Goal: Transaction & Acquisition: Purchase product/service

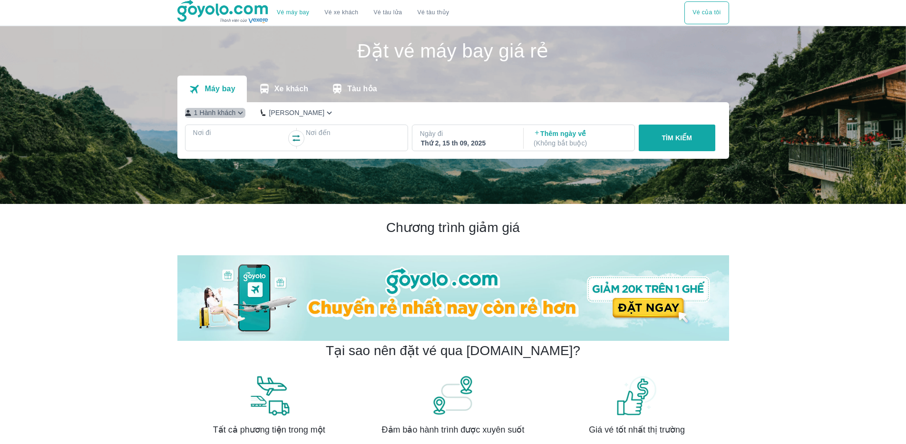
click at [212, 108] on p "1 Hành khách" at bounding box center [215, 113] width 42 height 10
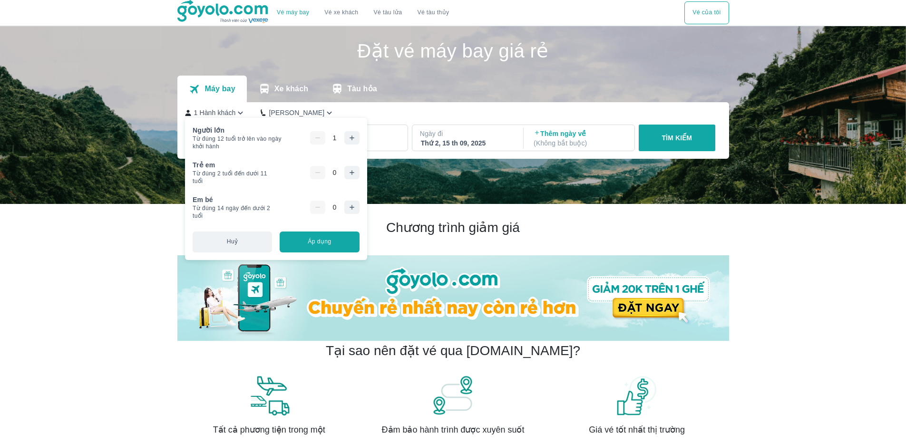
click at [356, 136] on icon "button" at bounding box center [352, 138] width 8 height 8
click at [394, 111] on div "1 Hành khách Phổ Thông" at bounding box center [451, 113] width 532 height 10
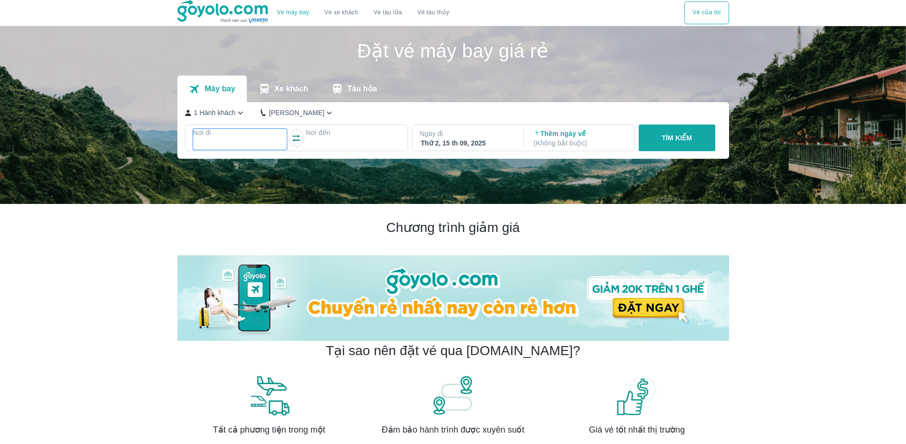
click at [249, 142] on div at bounding box center [240, 143] width 92 height 11
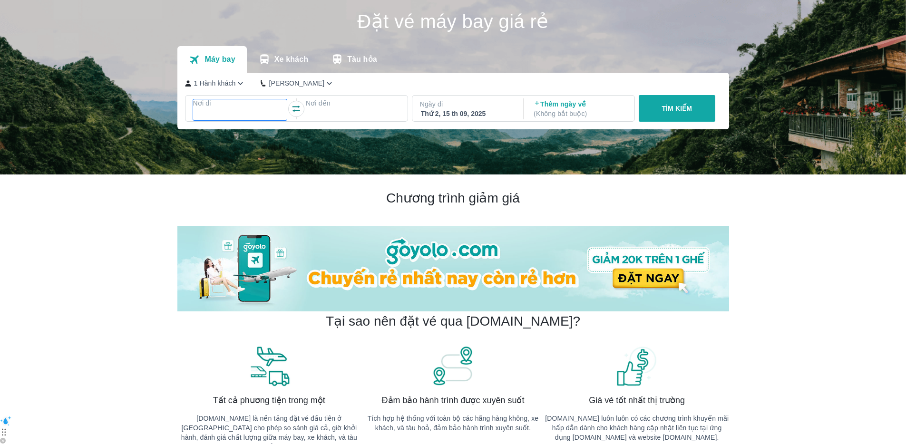
scroll to position [55, 0]
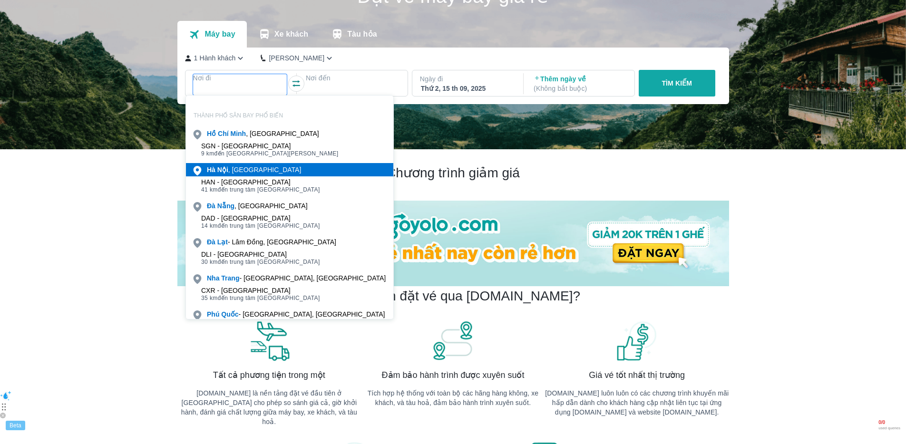
click at [246, 173] on div "[GEOGRAPHIC_DATA] , [GEOGRAPHIC_DATA]" at bounding box center [254, 170] width 94 height 10
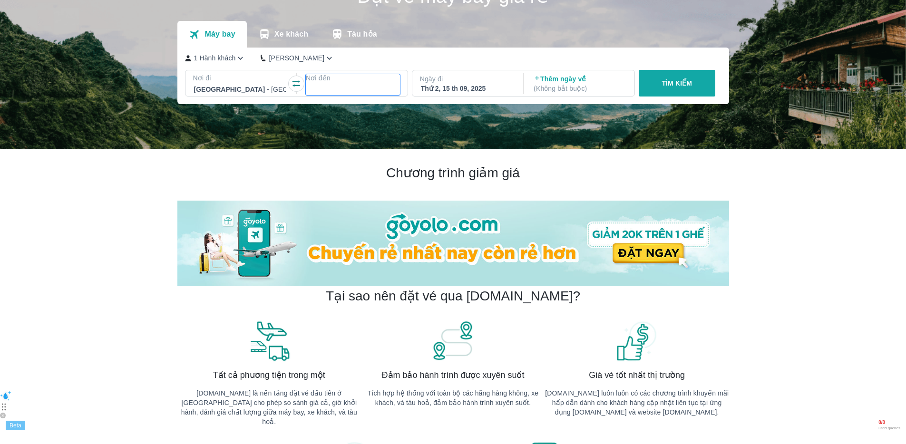
click at [338, 84] on div at bounding box center [353, 89] width 92 height 11
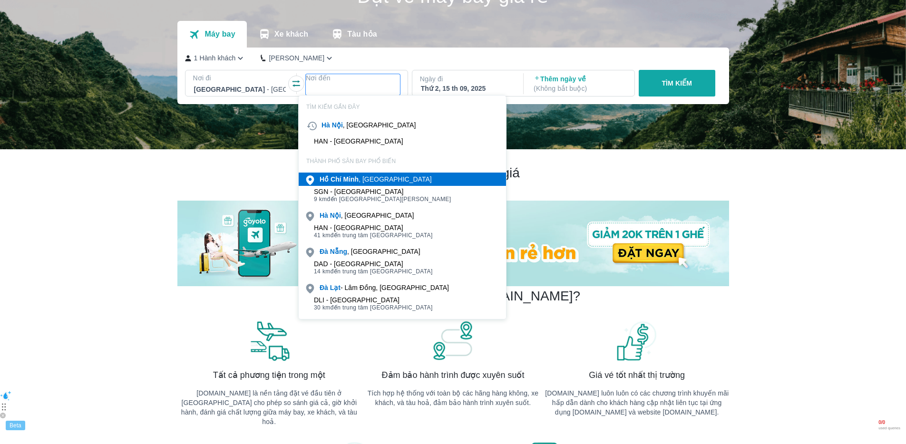
click at [349, 177] on b "Minh" at bounding box center [351, 179] width 16 height 8
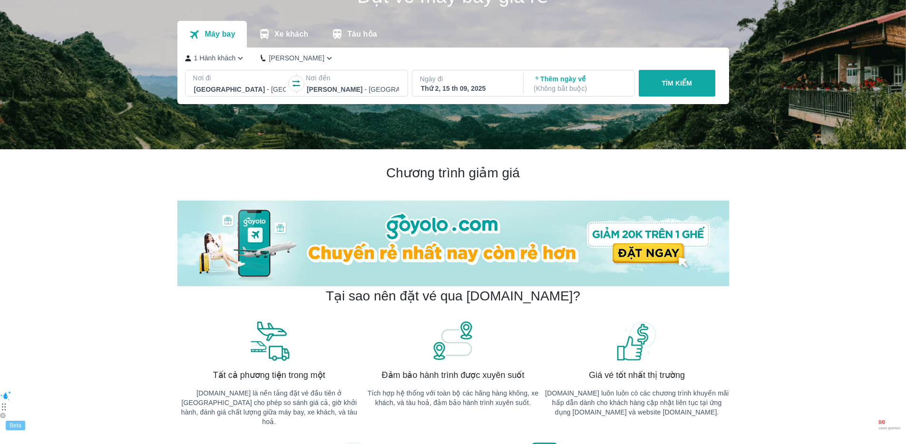
click at [218, 61] on p "1 Hành khách" at bounding box center [215, 58] width 42 height 10
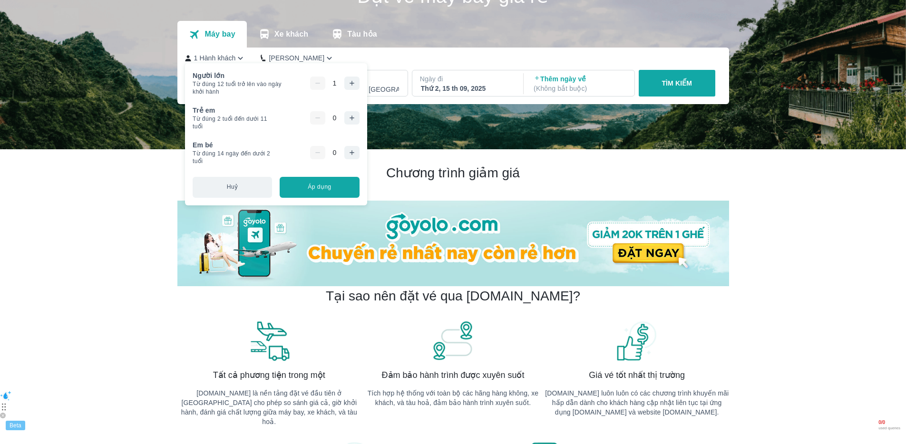
click at [356, 86] on icon "button" at bounding box center [352, 83] width 8 height 8
click at [393, 58] on div "1 Hành khách Phổ Thông" at bounding box center [451, 58] width 532 height 10
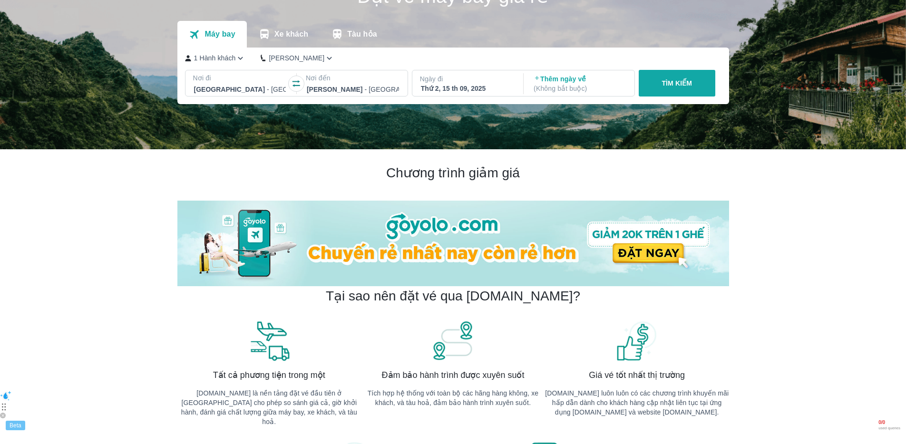
click at [452, 94] on div "Ngày đi Thứ 2, 15 th 09, 2025" at bounding box center [466, 83] width 109 height 27
click at [460, 90] on div "Thứ 2, 15 th 09, 2025" at bounding box center [467, 89] width 92 height 10
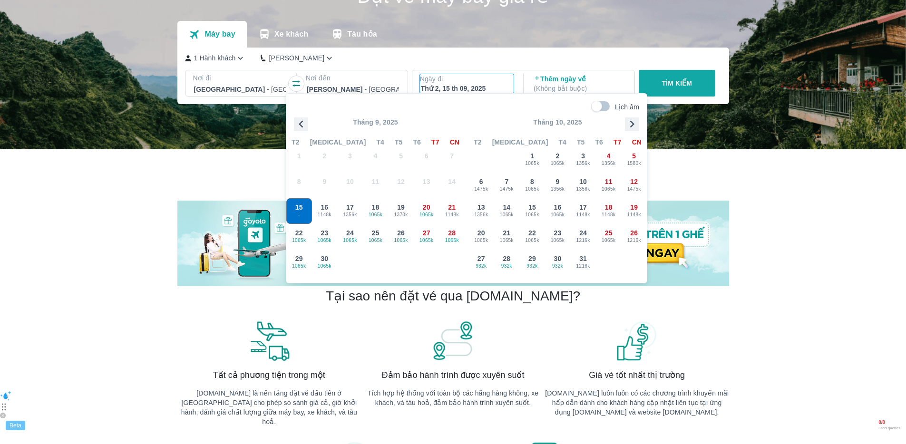
click at [631, 125] on icon "button" at bounding box center [632, 124] width 14 height 14
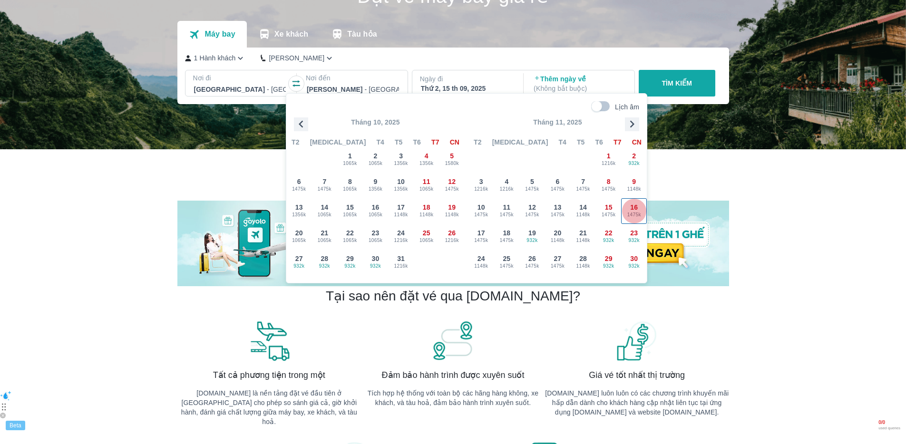
click at [631, 213] on span "1475k" at bounding box center [633, 215] width 25 height 8
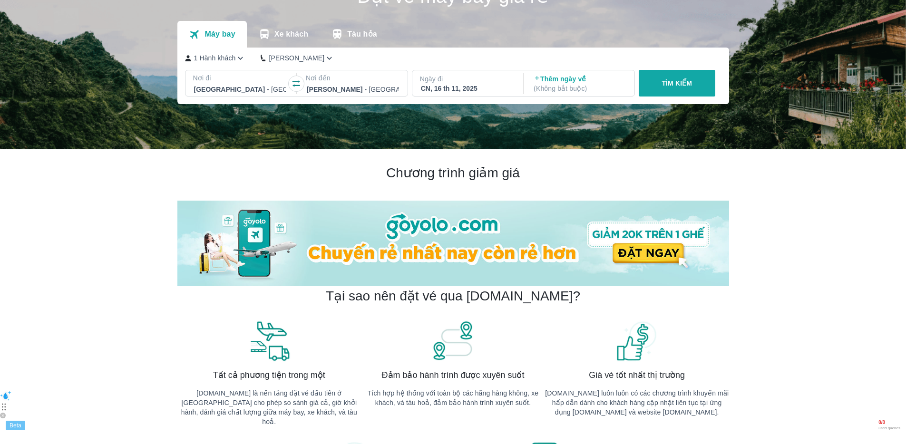
click at [676, 86] on p "TÌM KIẾM" at bounding box center [676, 83] width 30 height 10
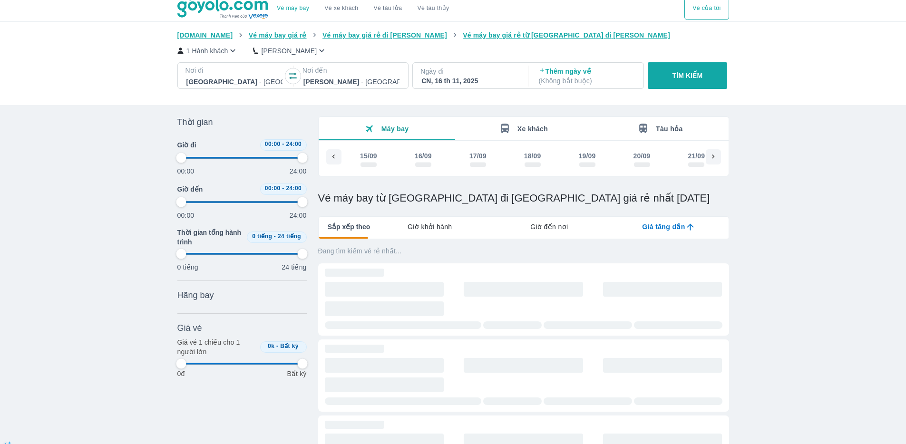
scroll to position [0, 3335]
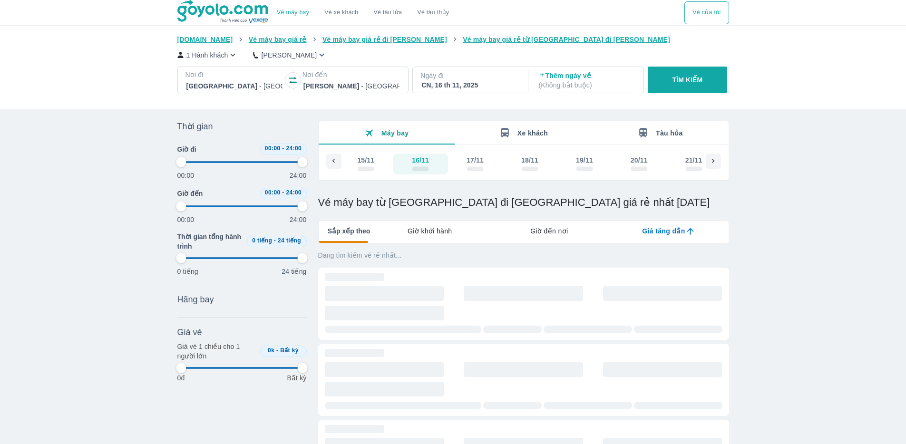
type input "97.9166666666667"
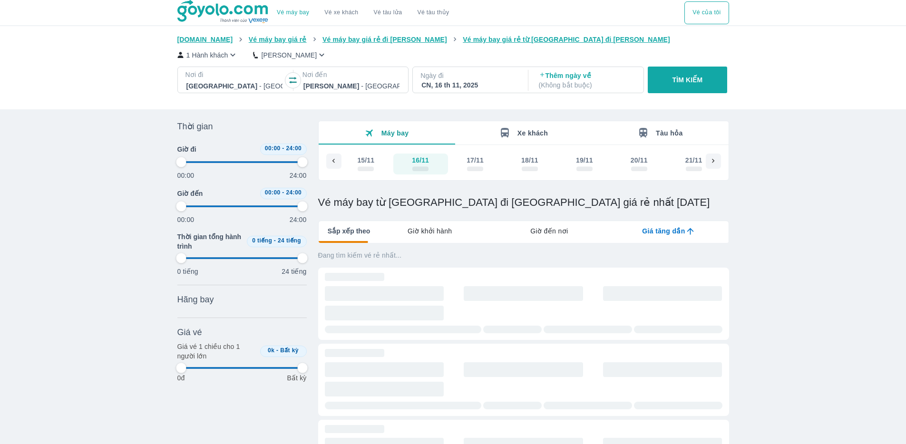
type input "97.9166666666667"
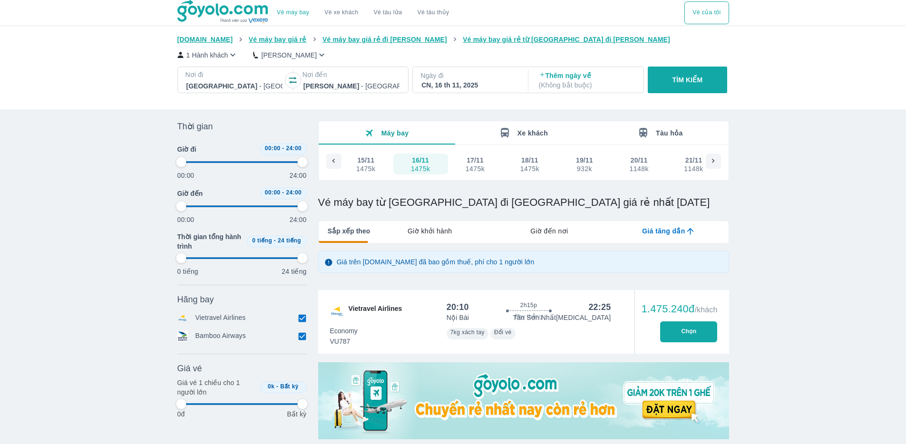
type input "97.9166666666667"
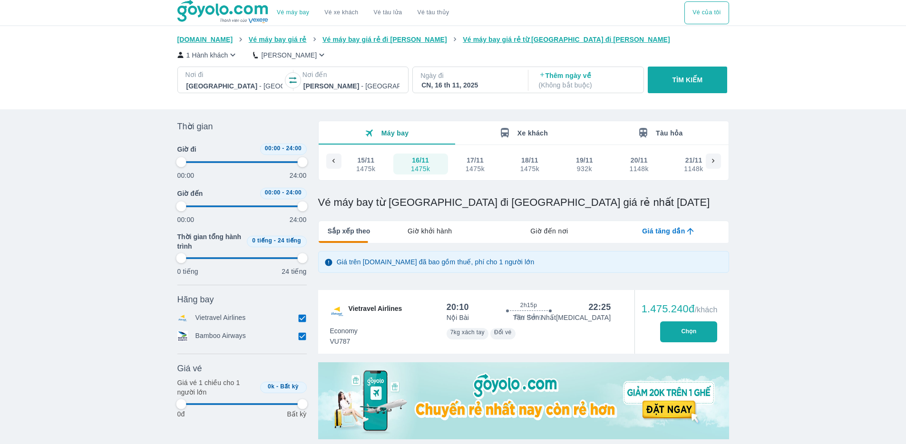
type input "97.9166666666667"
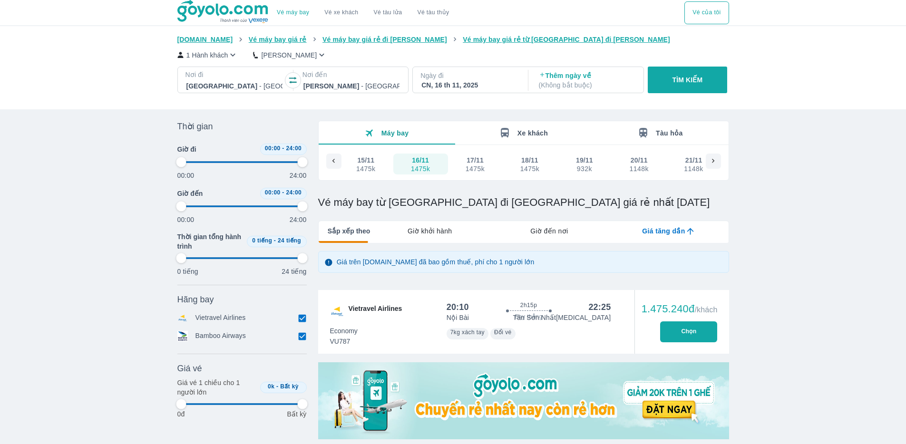
type input "97.9166666666667"
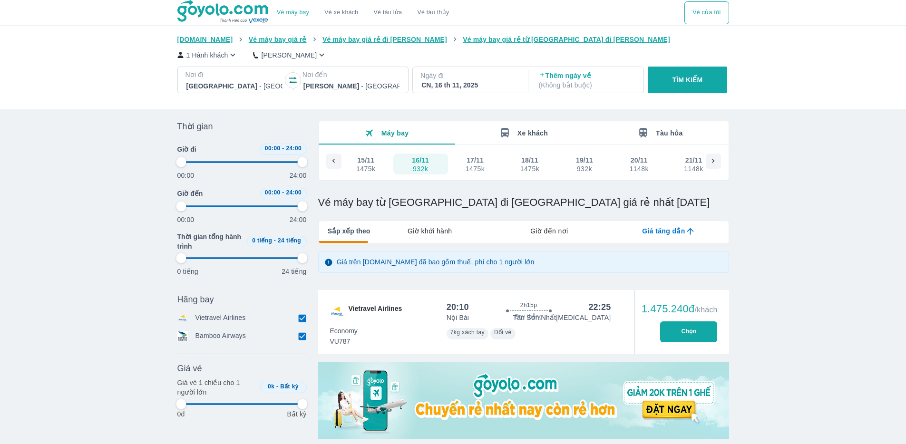
type input "97.9166666666667"
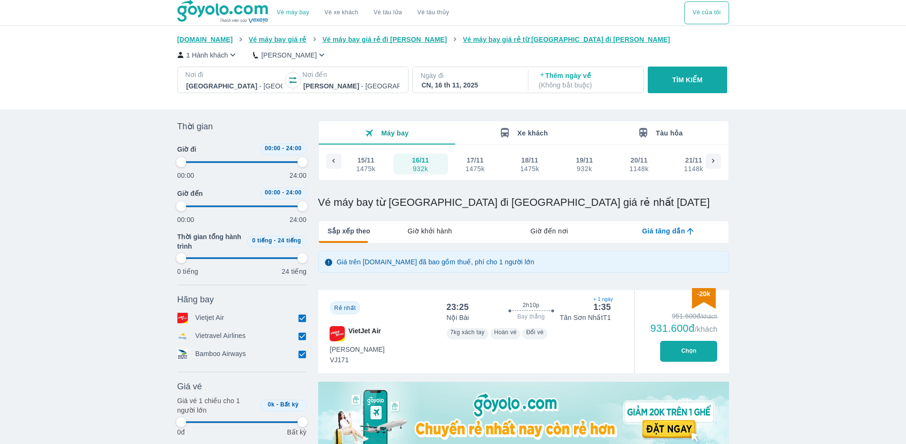
type input "97.9166666666667"
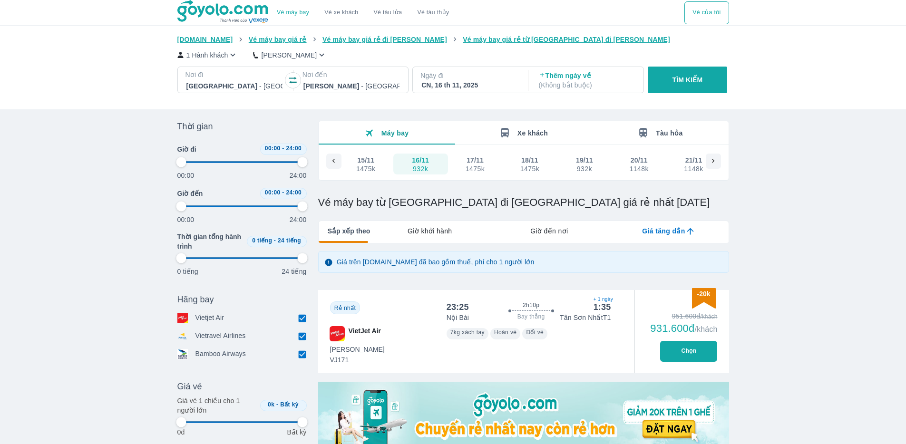
type input "97.9166666666667"
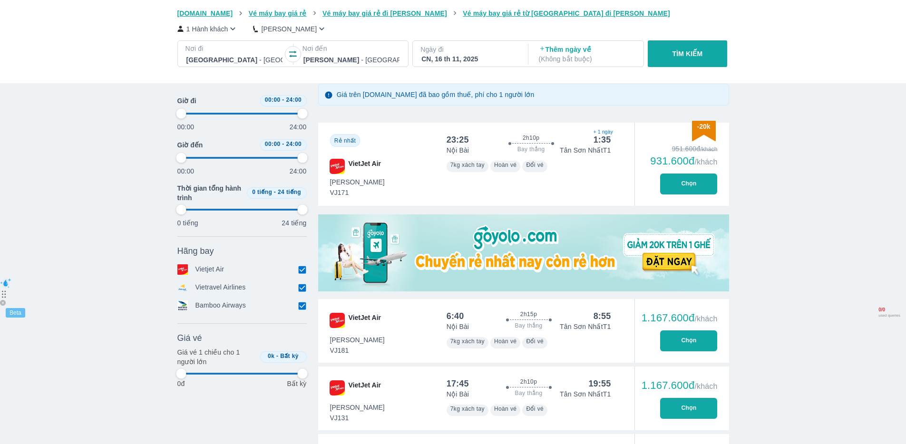
type input "97.9166666666667"
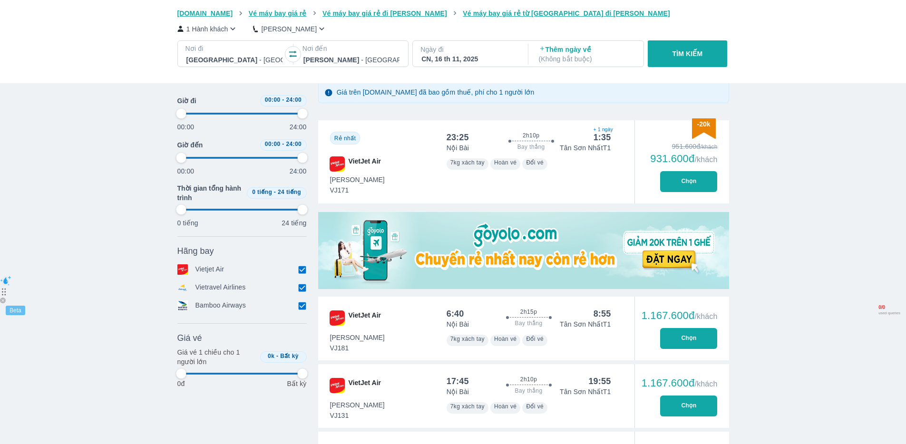
type input "97.9166666666667"
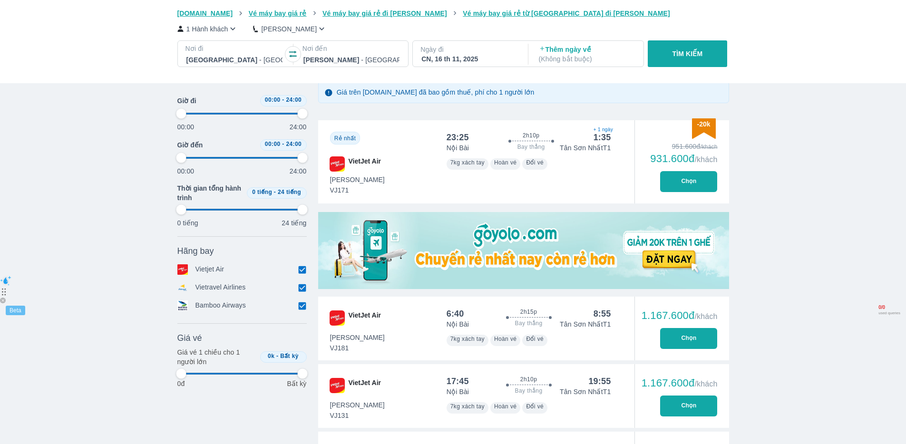
type input "97.9166666666667"
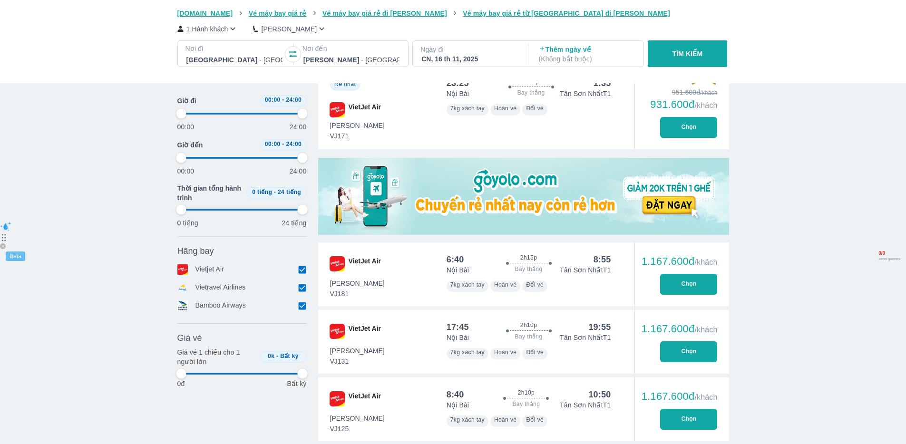
scroll to position [225, 0]
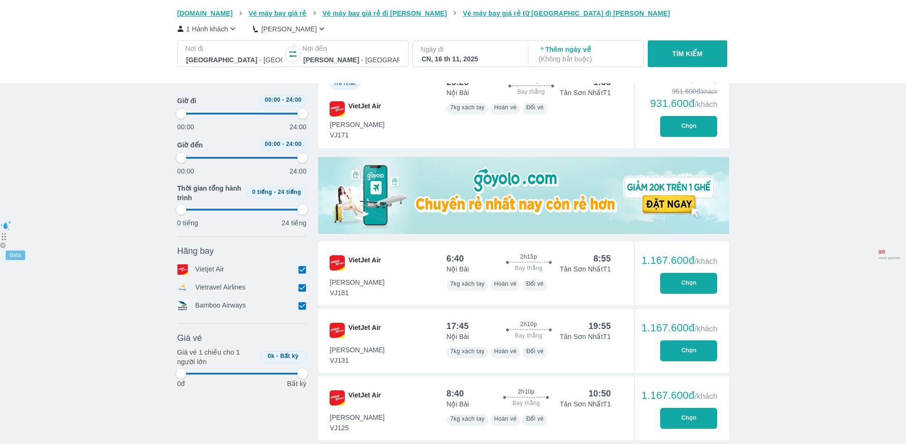
type input "97.9166666666667"
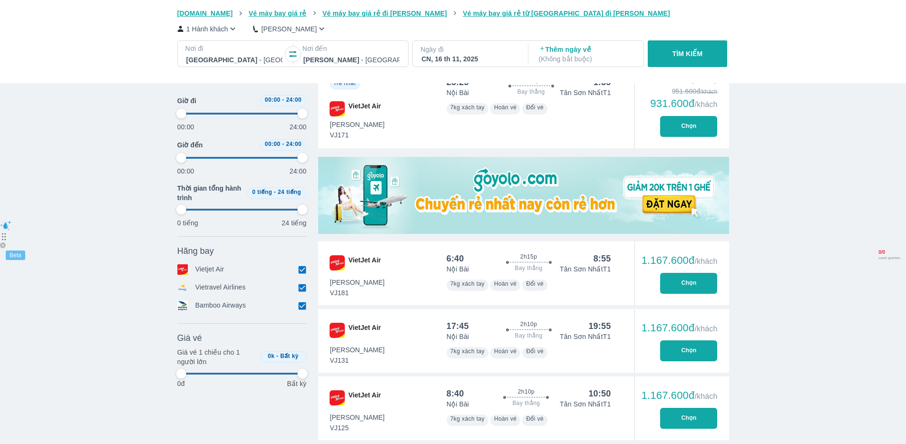
type input "97.9166666666667"
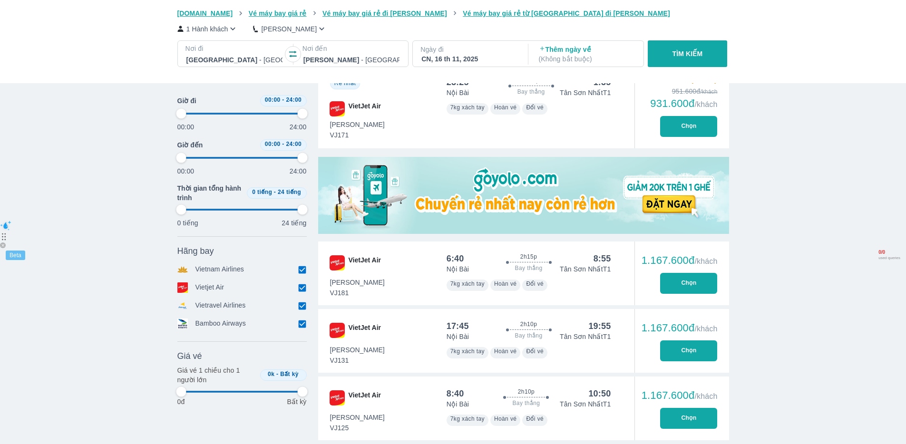
type input "97.9166666666667"
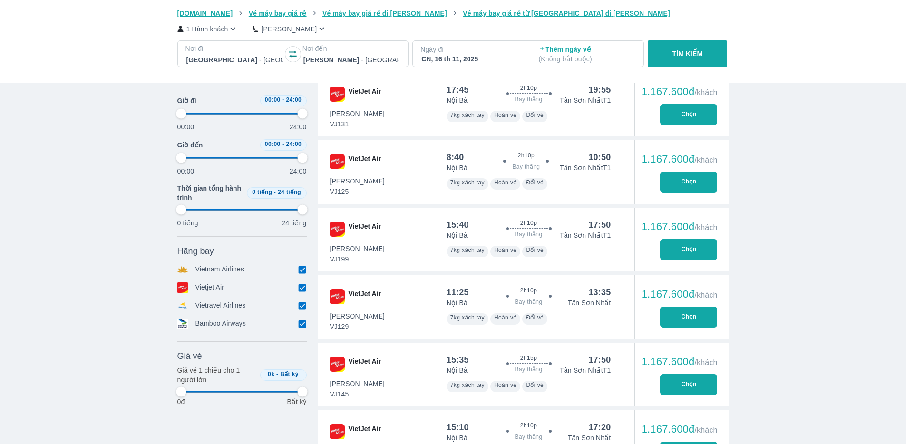
type input "97.9166666666667"
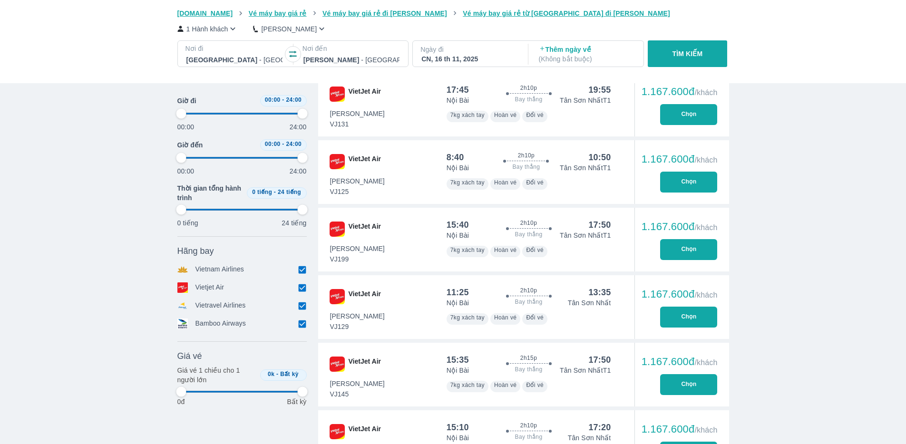
type input "97.9166666666667"
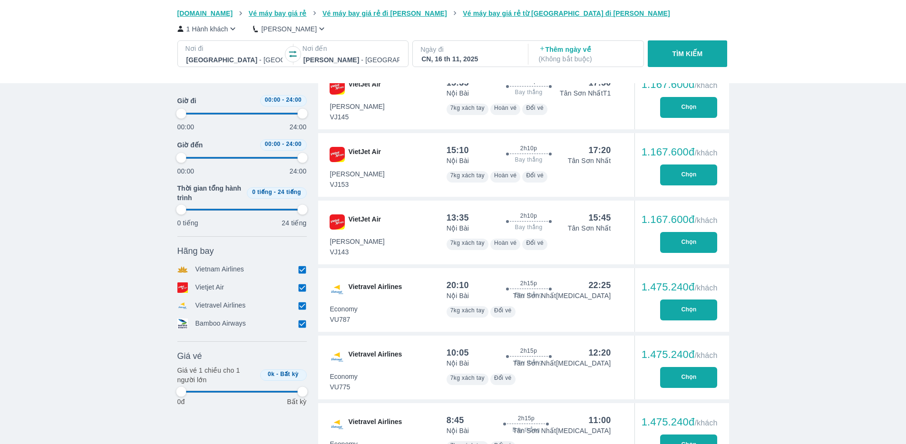
scroll to position [751, 0]
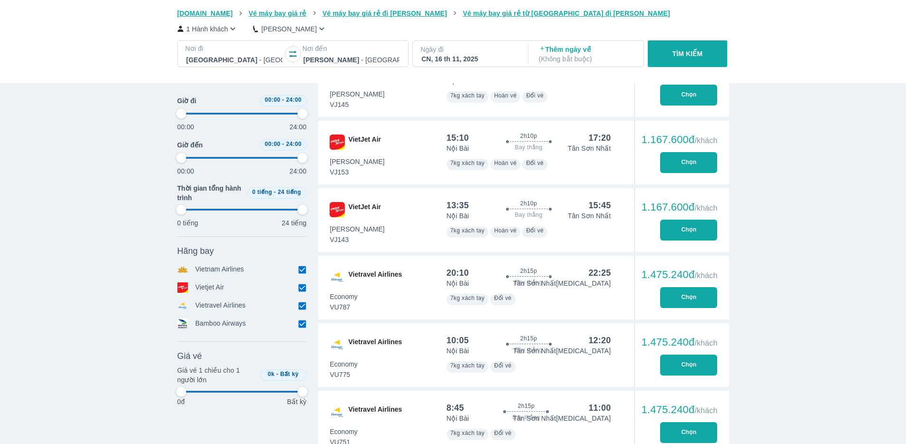
type input "97.9166666666667"
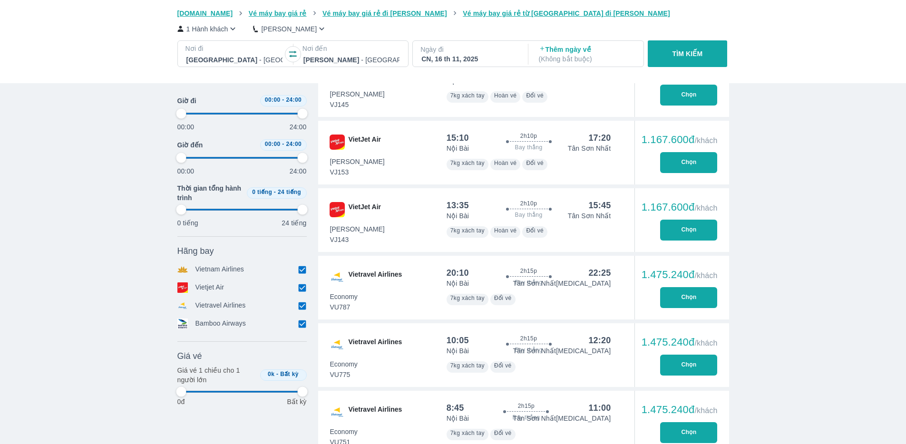
type input "97.9166666666667"
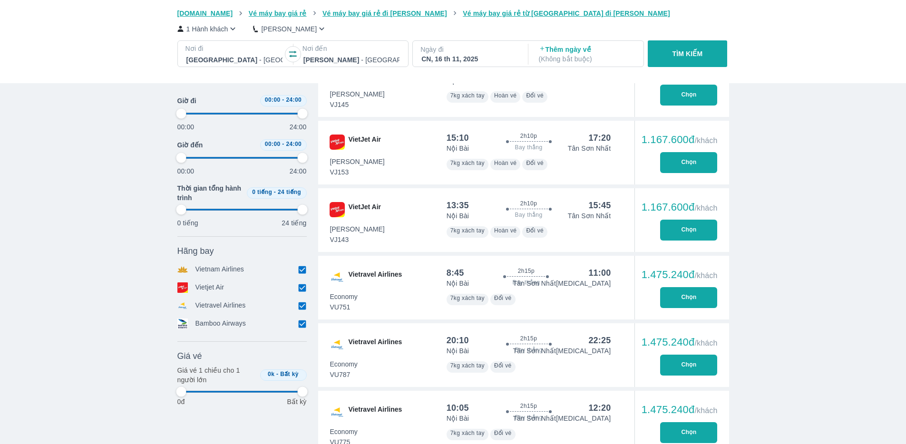
type input "97.9166666666667"
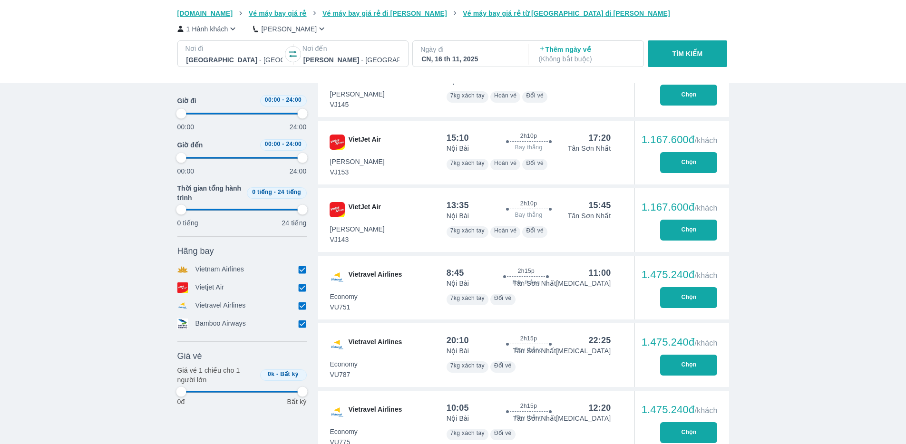
type input "97.9166666666667"
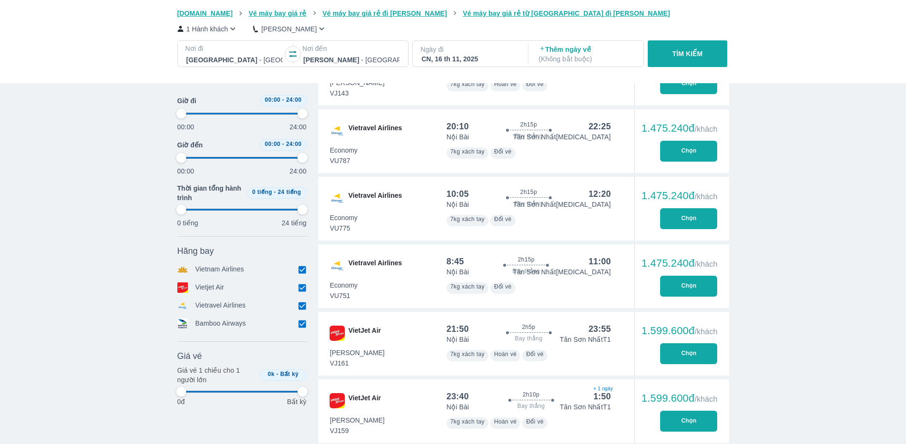
scroll to position [995, 0]
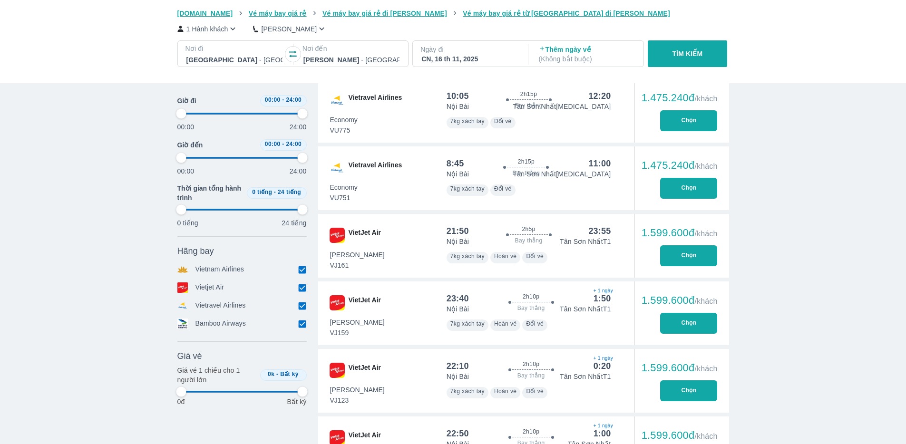
type input "97.9166666666667"
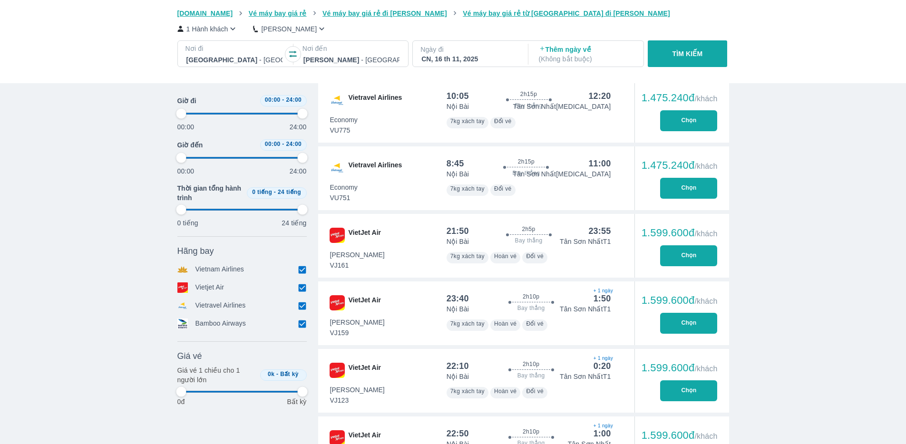
type input "97.9166666666667"
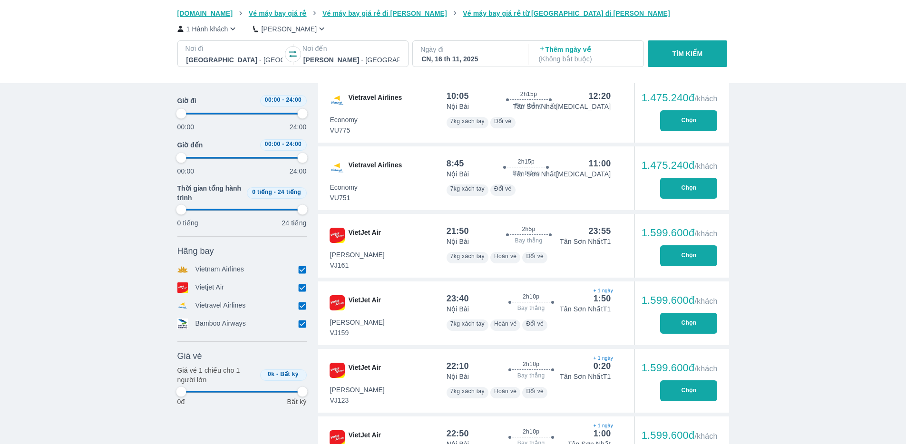
type input "97.9166666666667"
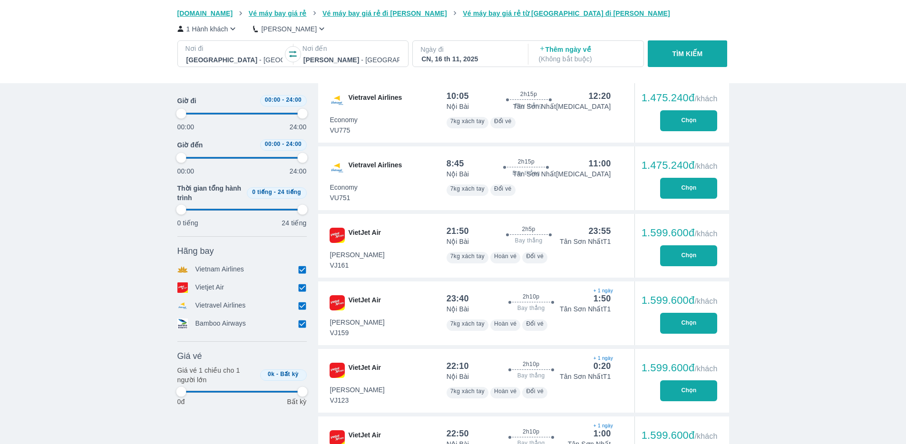
type input "97.9166666666667"
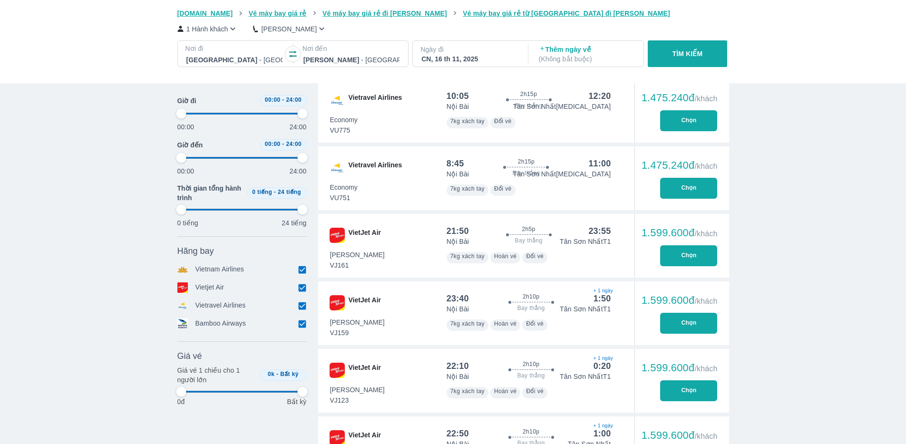
type input "97.9166666666667"
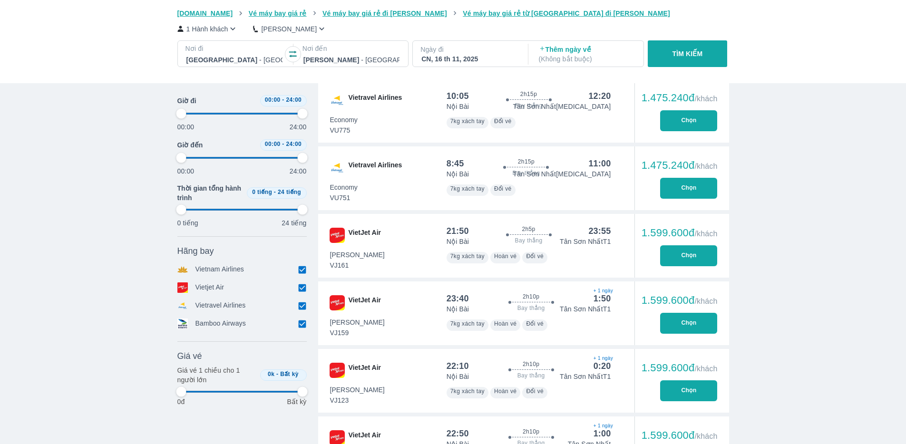
type input "97.9166666666667"
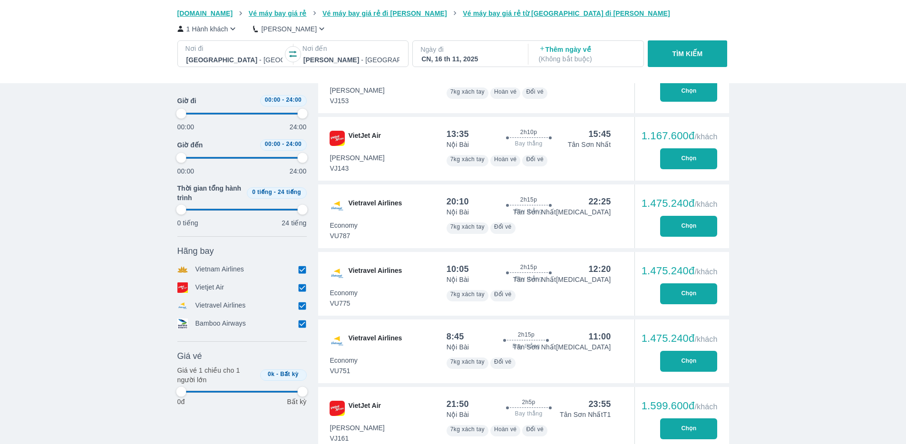
type input "97.9166666666667"
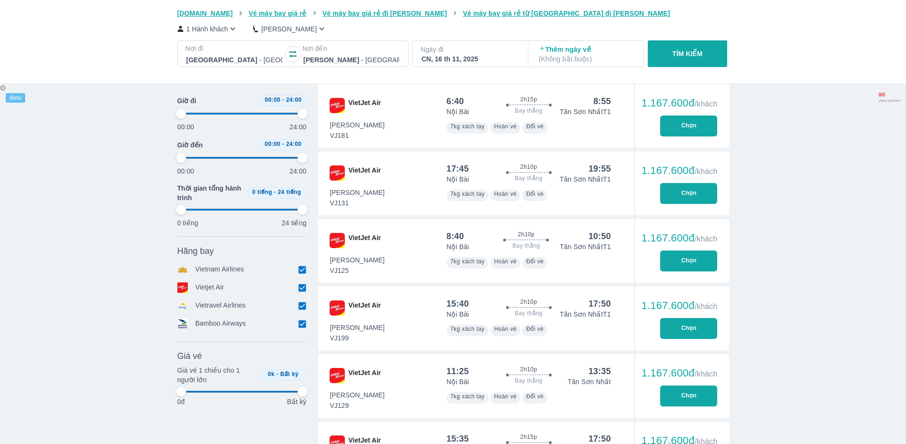
scroll to position [821, 0]
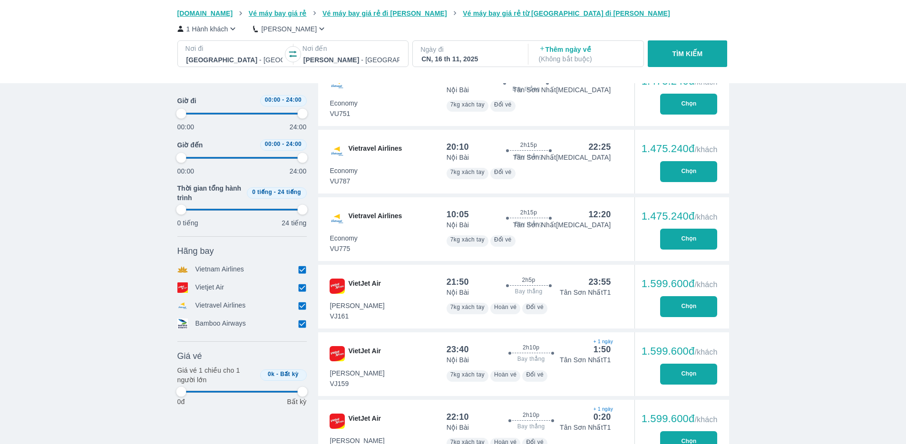
type input "97.9166666666667"
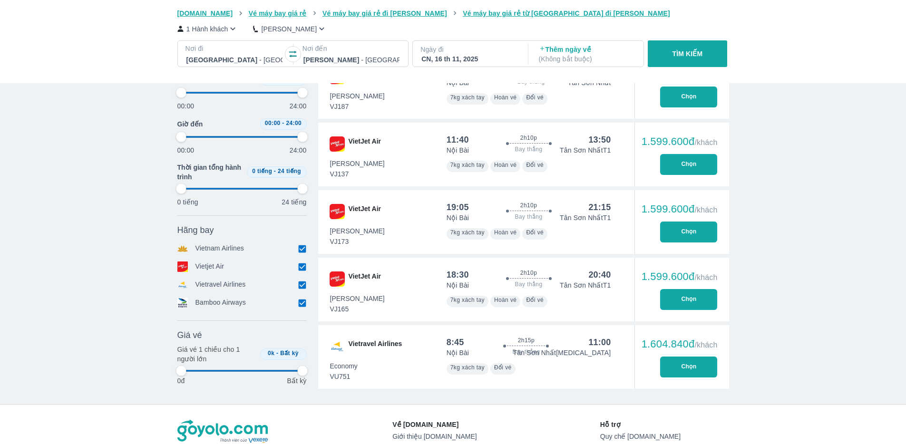
type input "97.9166666666667"
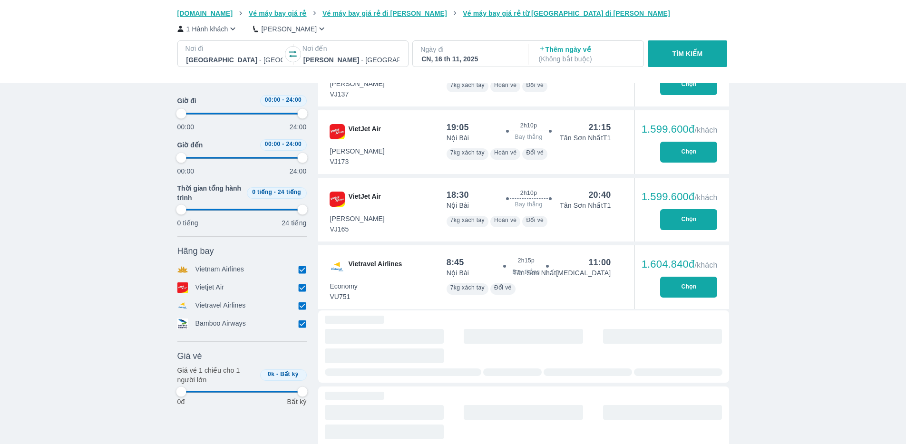
type input "97.9166666666667"
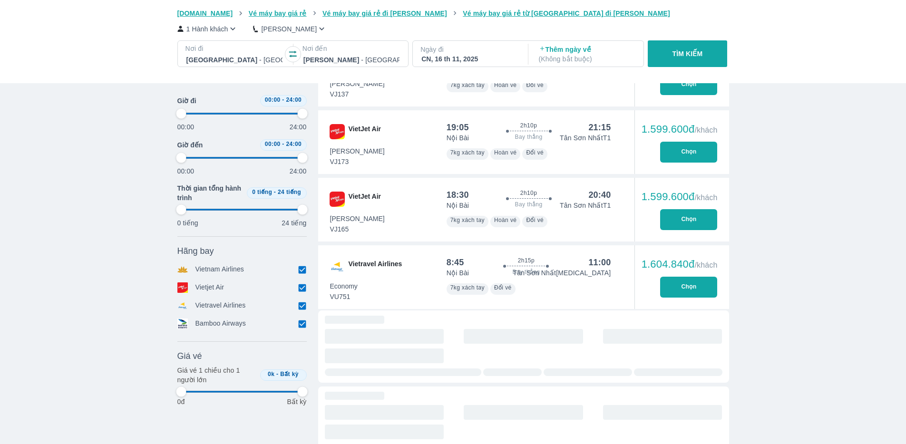
type input "97.9166666666667"
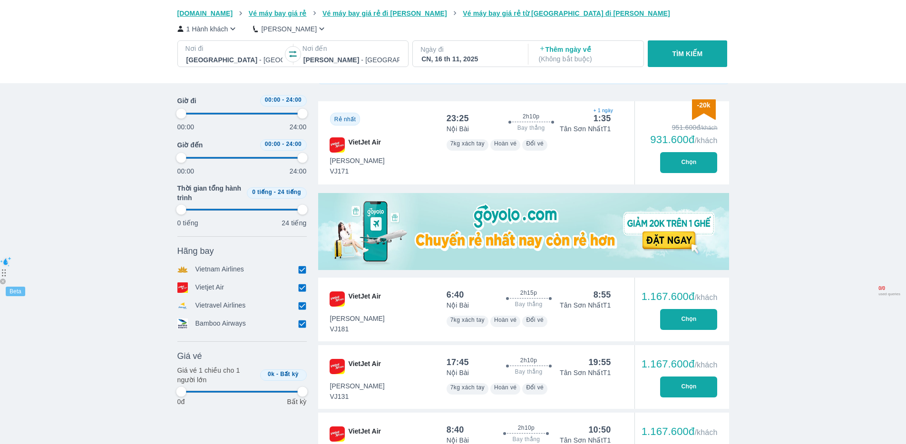
scroll to position [3, 0]
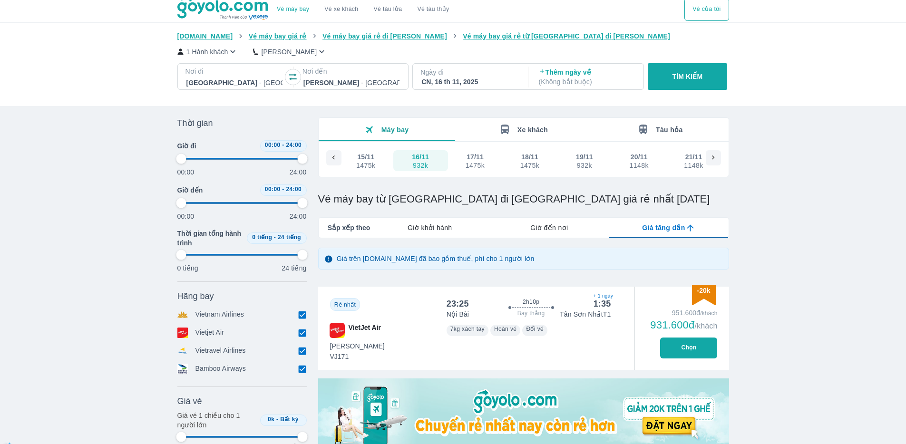
type input "97.9166666666667"
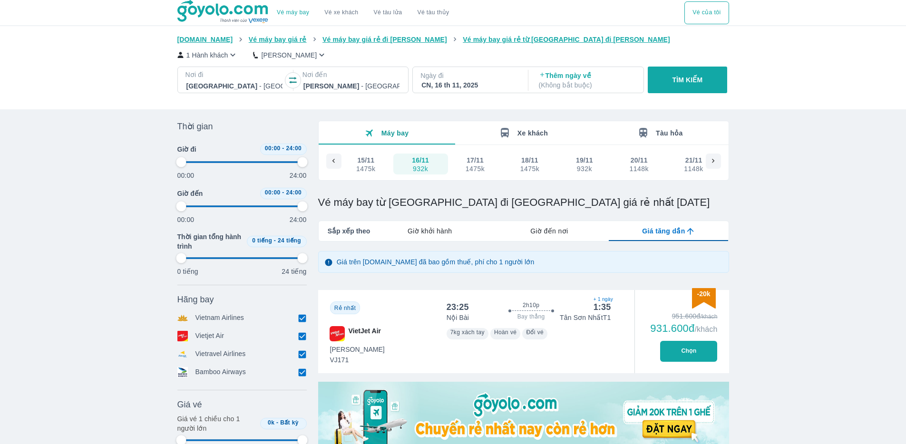
type input "97.9166666666667"
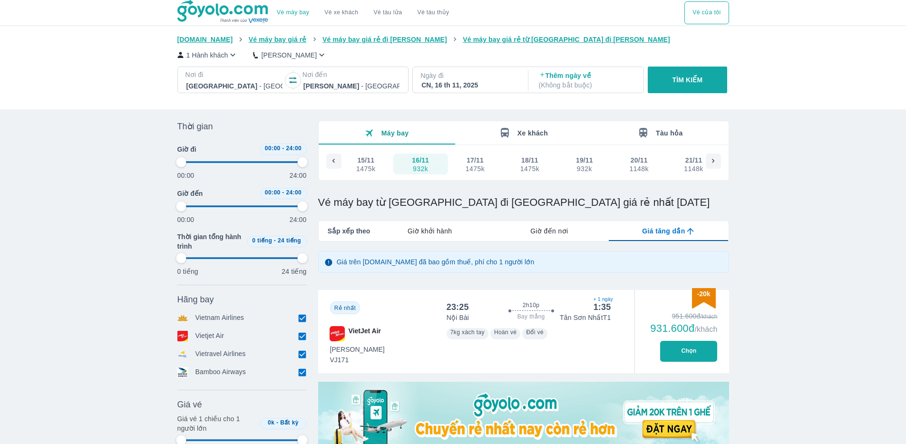
type input "97.9166666666667"
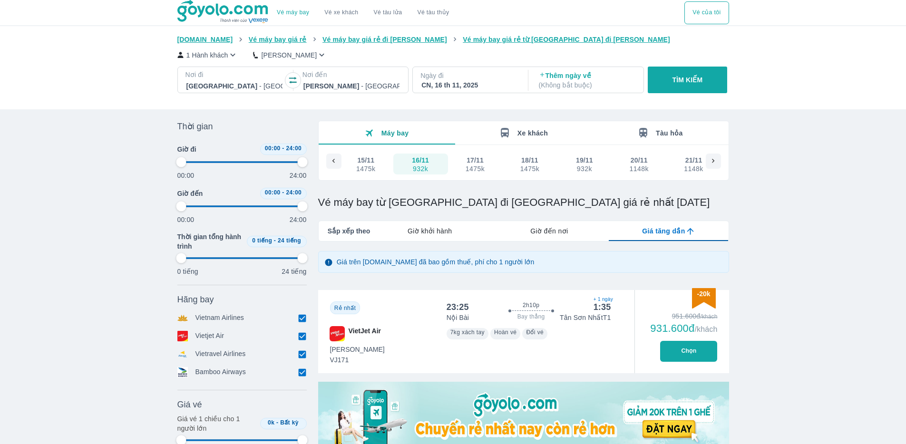
type input "97.9166666666667"
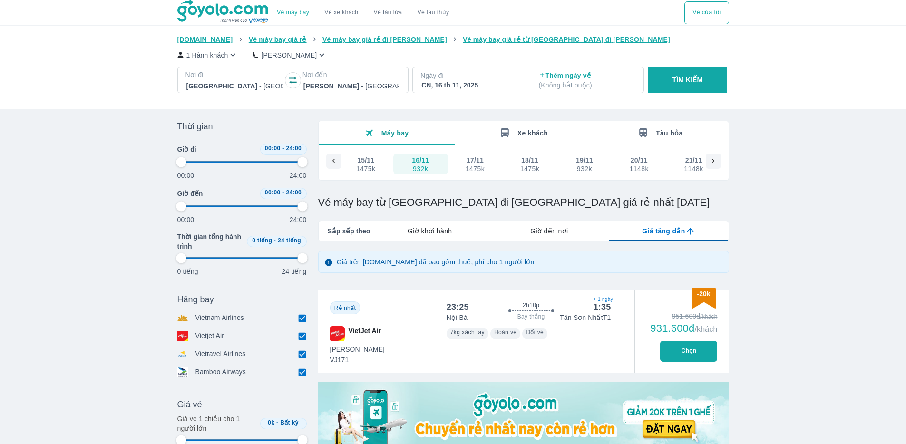
type input "97.9166666666667"
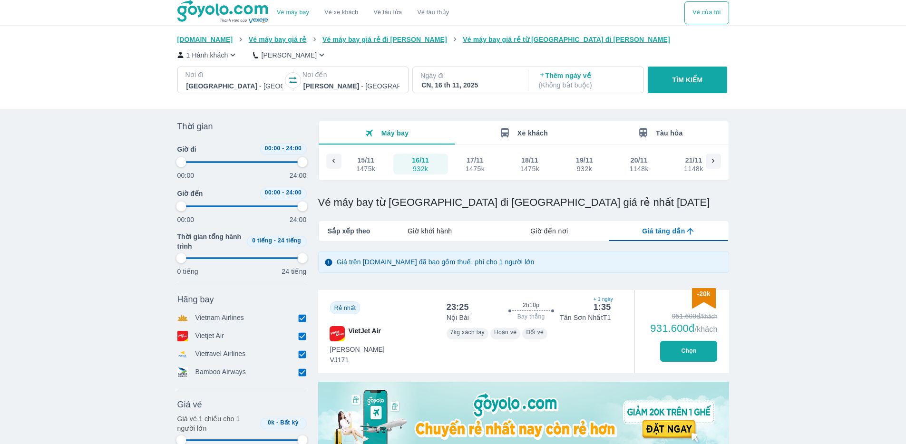
type input "97.9166666666667"
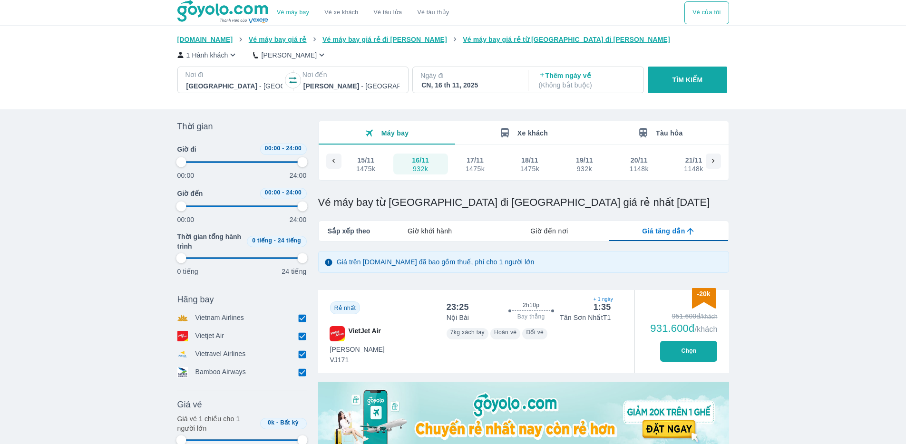
type input "97.9166666666667"
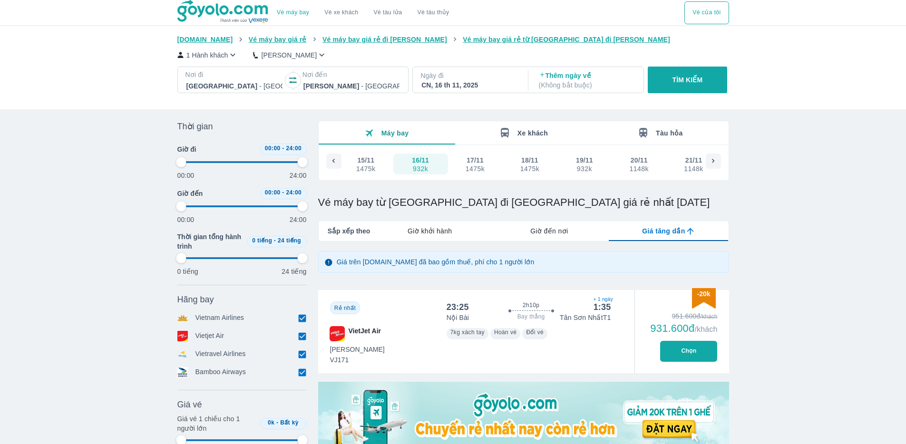
type input "97.9166666666667"
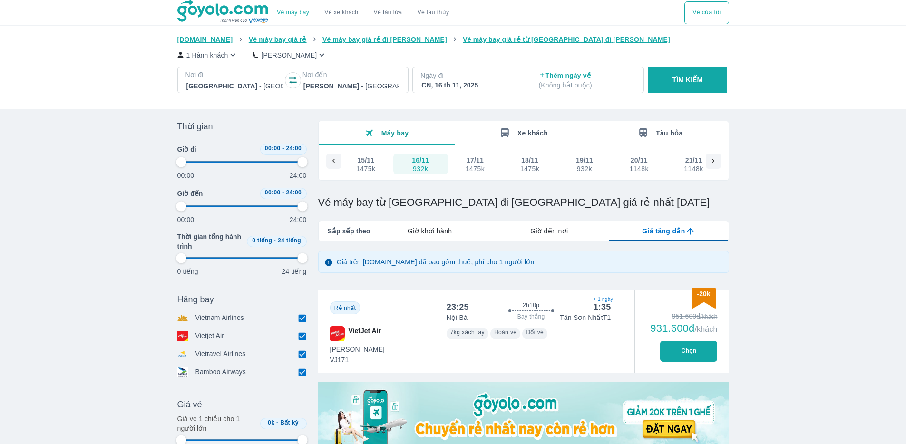
type input "97.9166666666667"
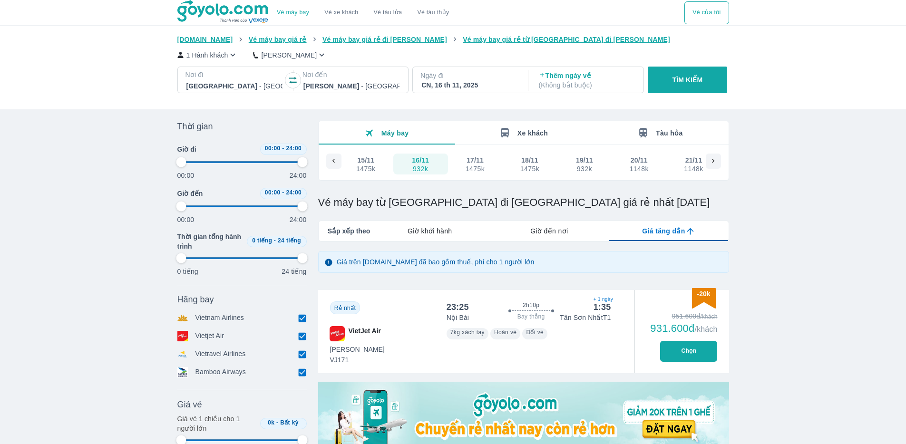
type input "97.9166666666667"
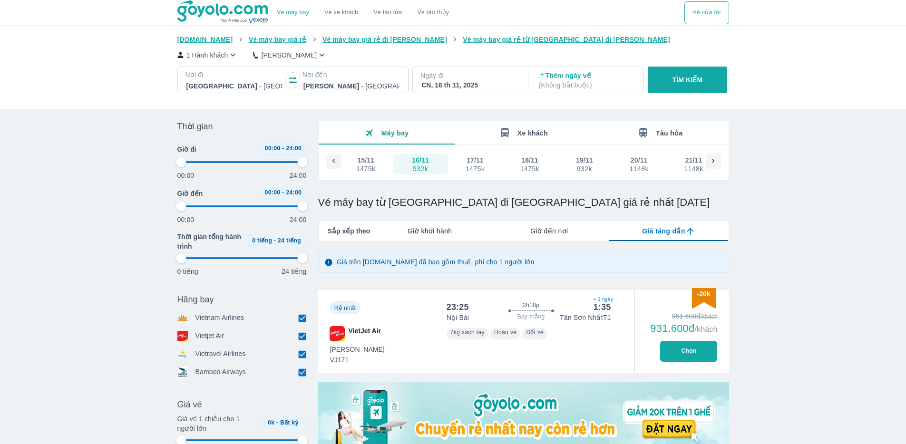
type input "97.9166666666667"
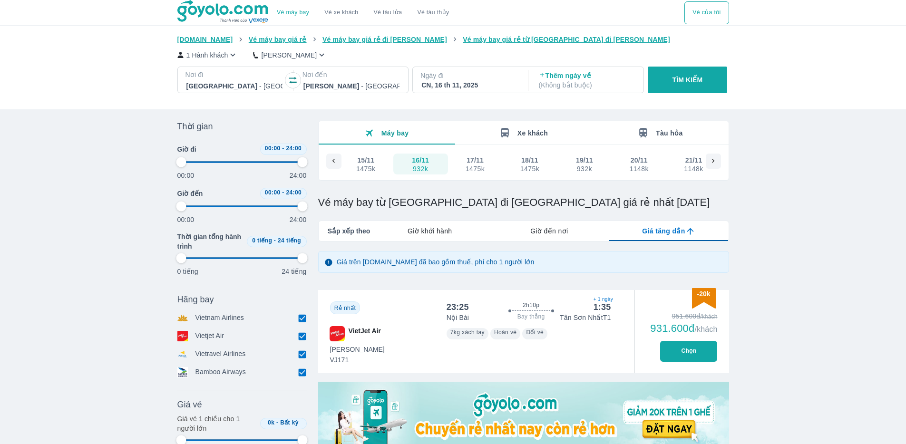
type input "97.9166666666667"
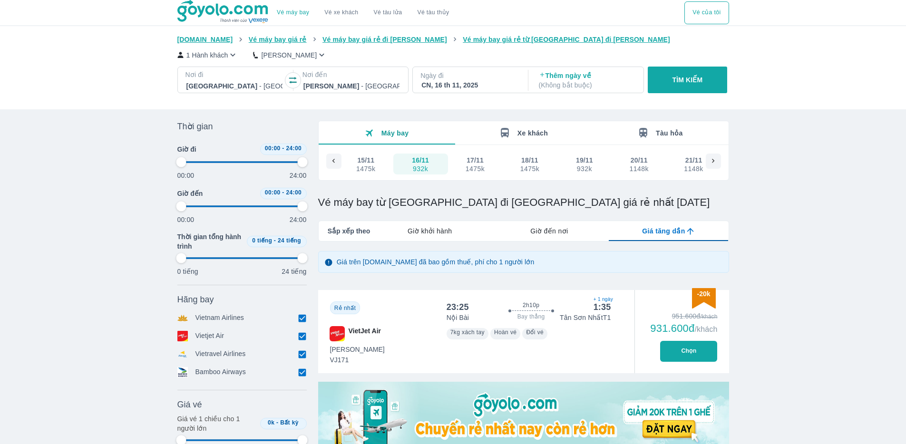
type input "97.9166666666667"
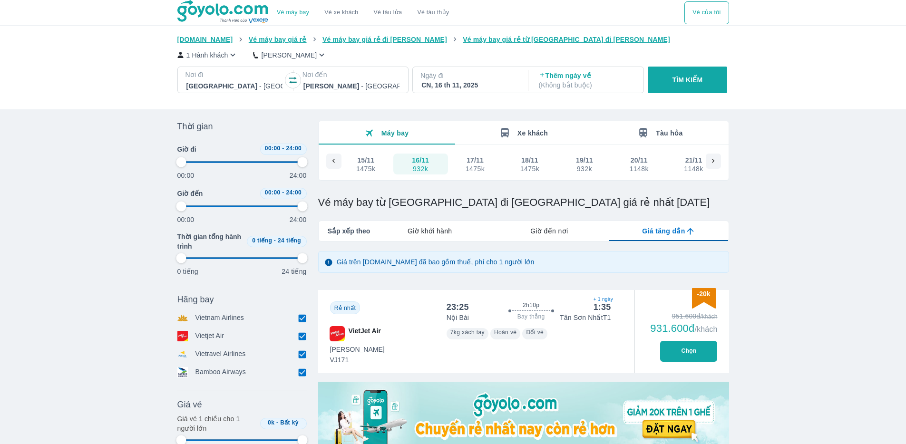
type input "97.9166666666667"
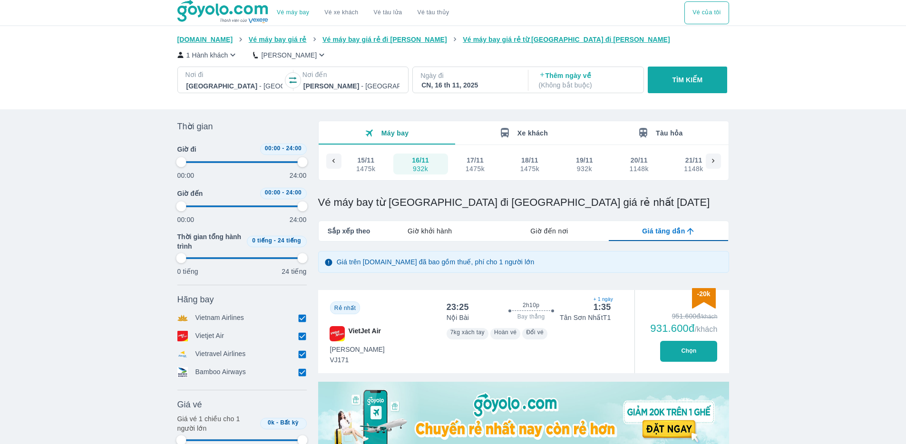
type input "97.9166666666667"
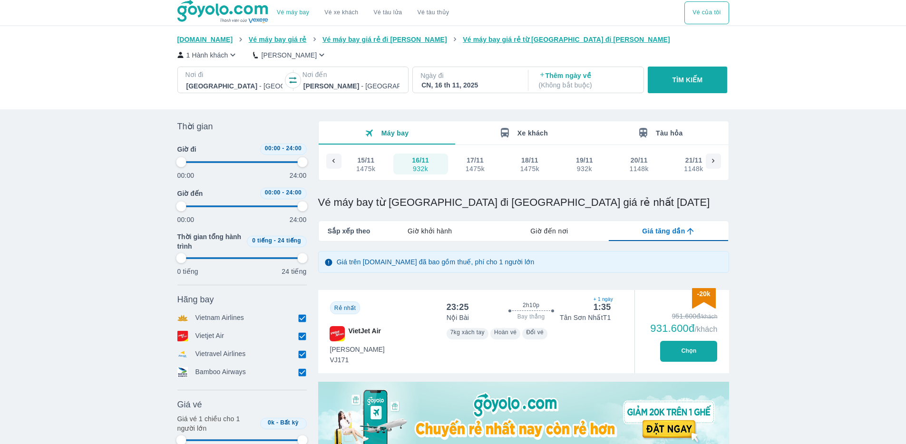
type input "97.9166666666667"
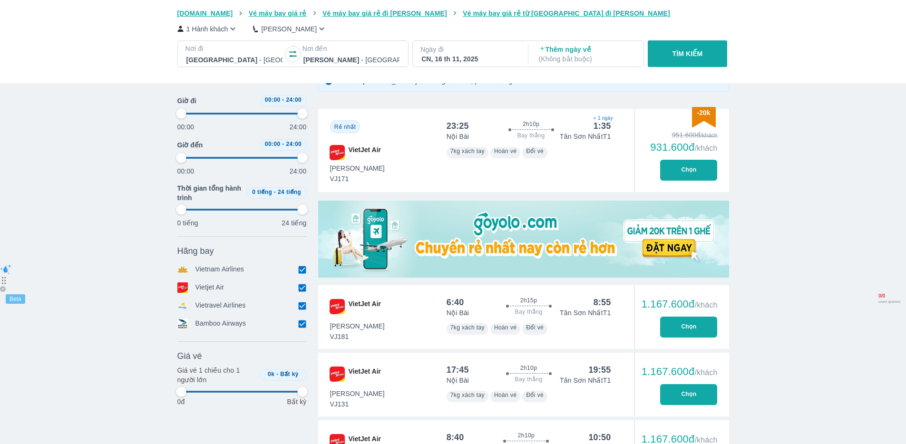
scroll to position [206, 0]
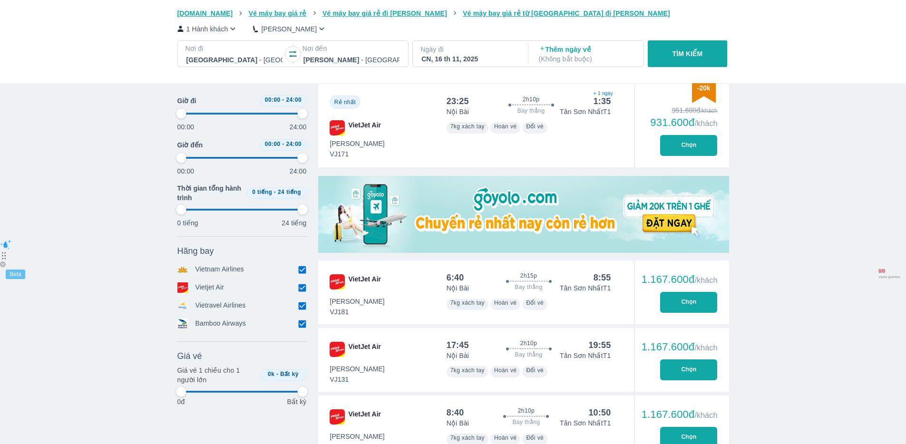
click at [683, 142] on button "Chọn" at bounding box center [688, 145] width 57 height 21
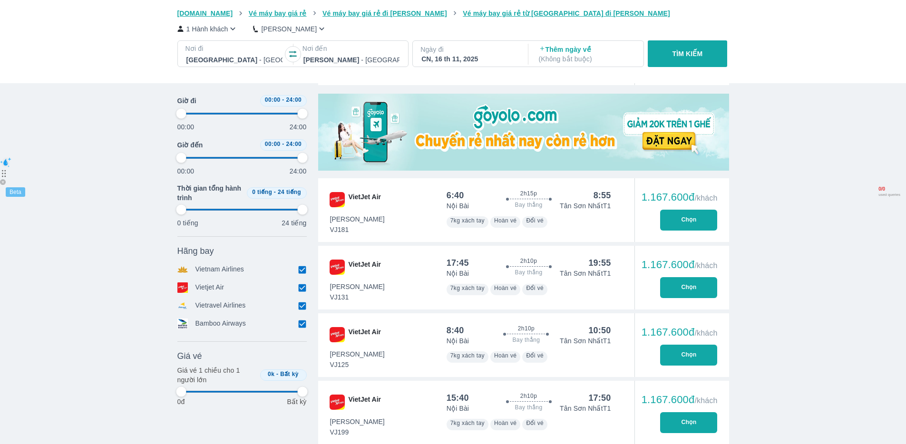
scroll to position [290, 0]
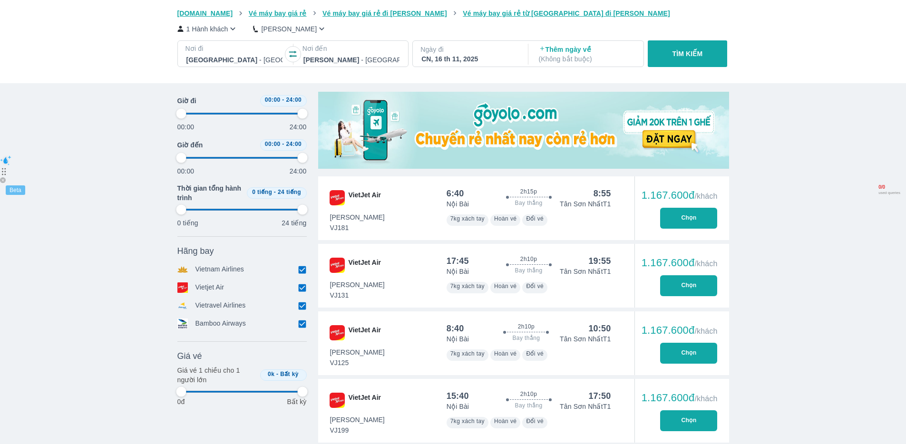
click at [224, 29] on p "1 Hành khách" at bounding box center [207, 29] width 42 height 10
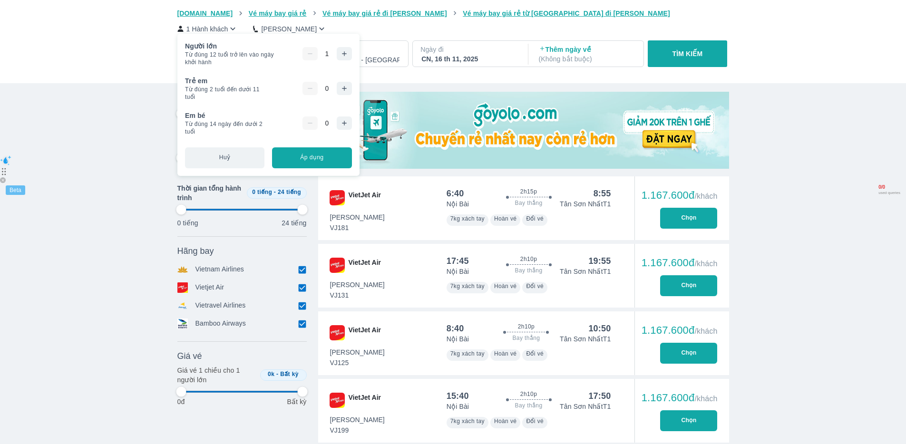
click at [345, 53] on icon "button" at bounding box center [344, 54] width 8 height 8
click at [507, 75] on div "[DOMAIN_NAME] Vé máy bay giá rẻ Vé máy bay giá rẻ đi [GEOGRAPHIC_DATA] Vé máy b…" at bounding box center [453, 41] width 906 height 83
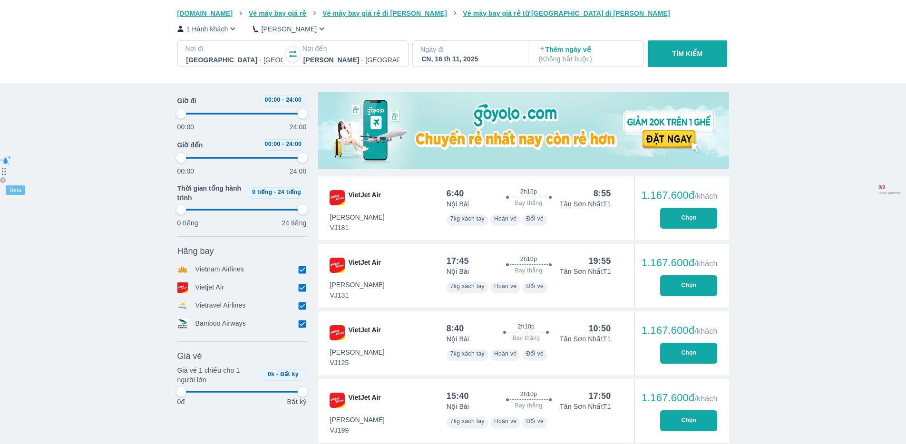
click at [214, 28] on p "1 Hành khách" at bounding box center [207, 29] width 42 height 10
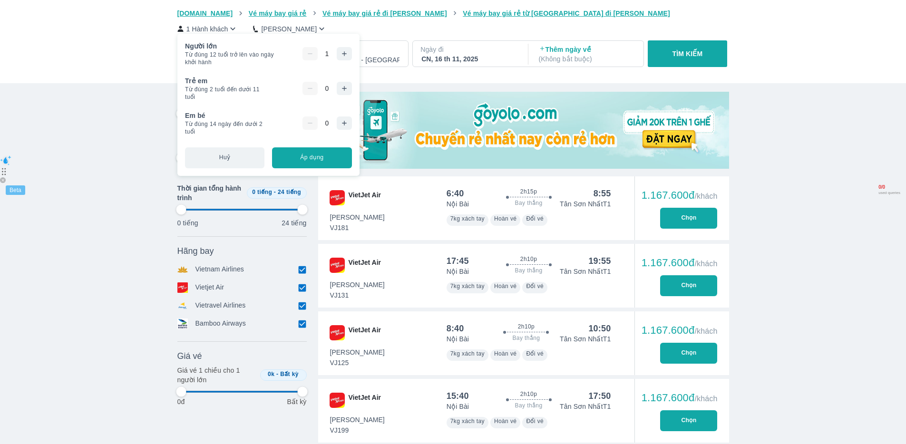
click at [346, 54] on icon "button" at bounding box center [344, 53] width 4 height 4
click at [332, 158] on button "Áp dụng" at bounding box center [311, 157] width 79 height 21
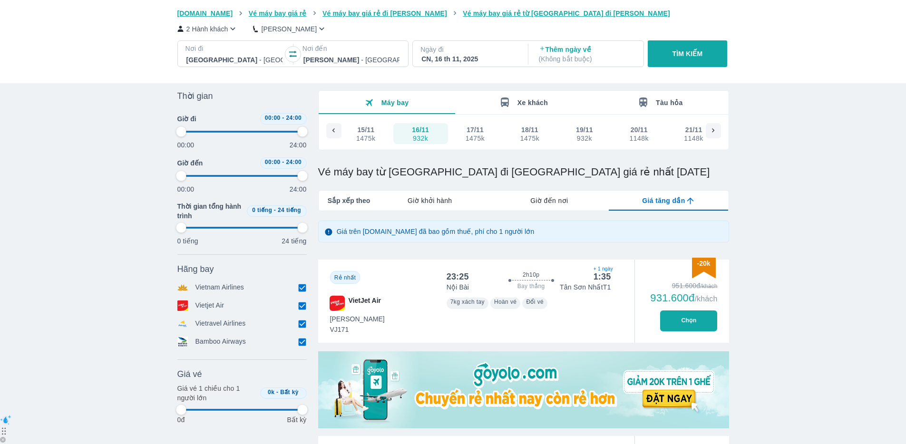
scroll to position [31, 0]
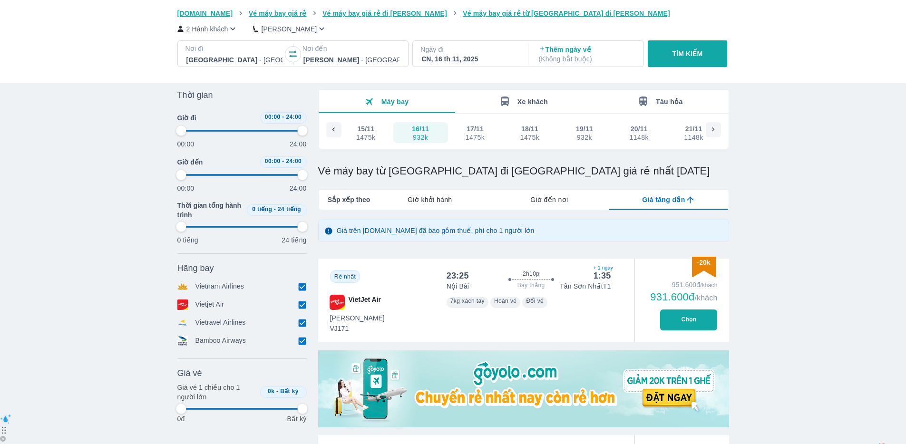
click at [693, 320] on button "Chọn" at bounding box center [688, 320] width 57 height 21
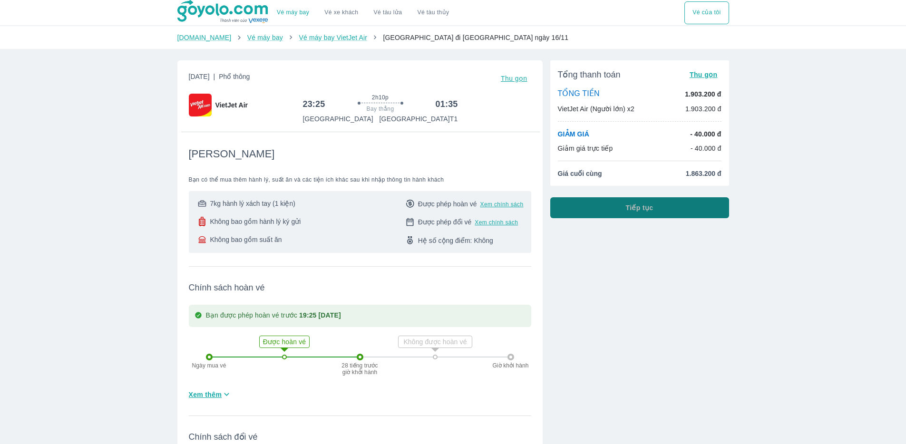
click at [600, 209] on button "Tiếp tục" at bounding box center [639, 207] width 179 height 21
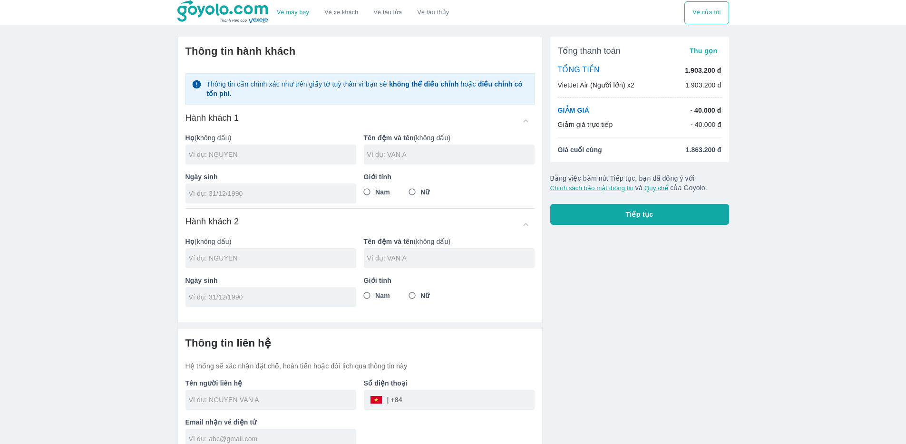
click at [222, 146] on div at bounding box center [270, 155] width 171 height 20
click at [231, 192] on input "tel" at bounding box center [268, 194] width 158 height 10
click at [365, 193] on input "Nam" at bounding box center [367, 192] width 17 height 17
click at [300, 259] on input "text" at bounding box center [272, 258] width 167 height 10
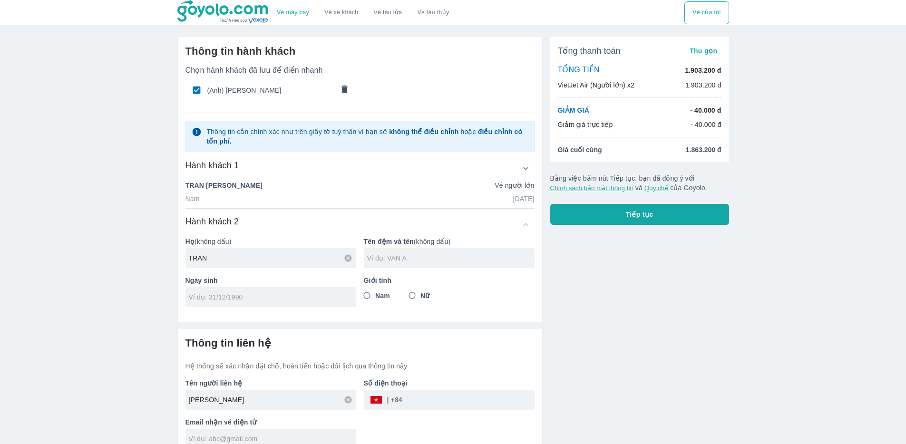
click at [461, 249] on div at bounding box center [449, 258] width 171 height 20
click at [413, 297] on input "Nữ" at bounding box center [412, 295] width 17 height 17
click at [251, 294] on input "tel" at bounding box center [268, 297] width 158 height 10
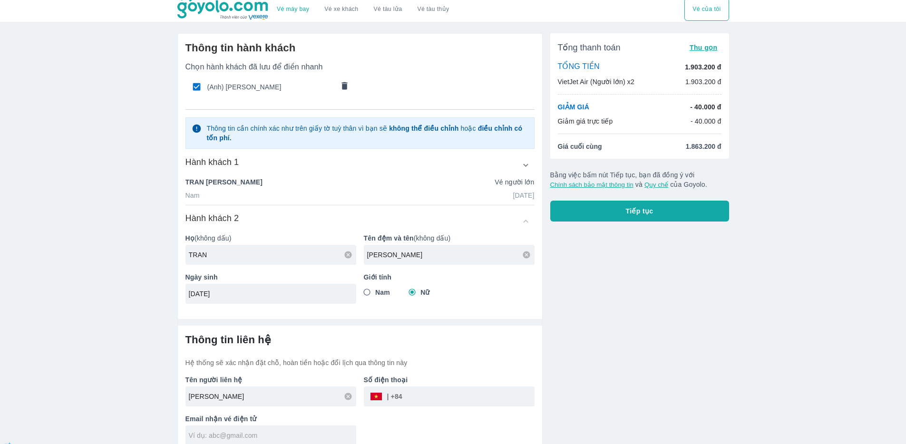
scroll to position [13, 0]
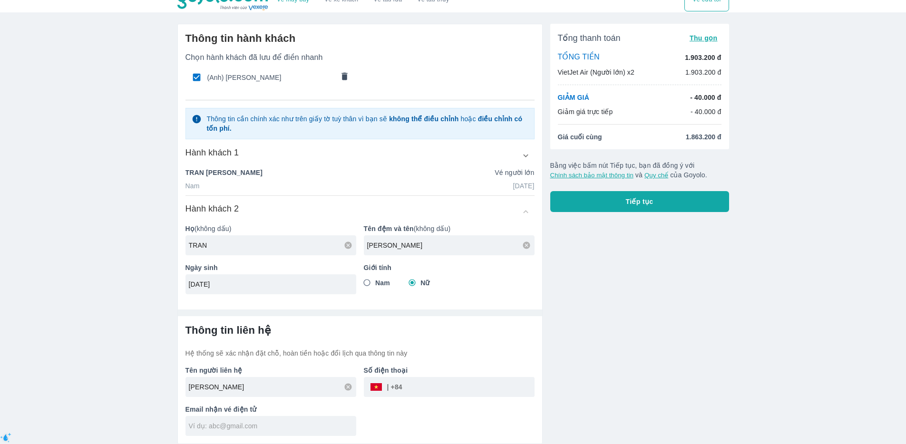
click at [429, 383] on input "tel" at bounding box center [468, 387] width 132 height 23
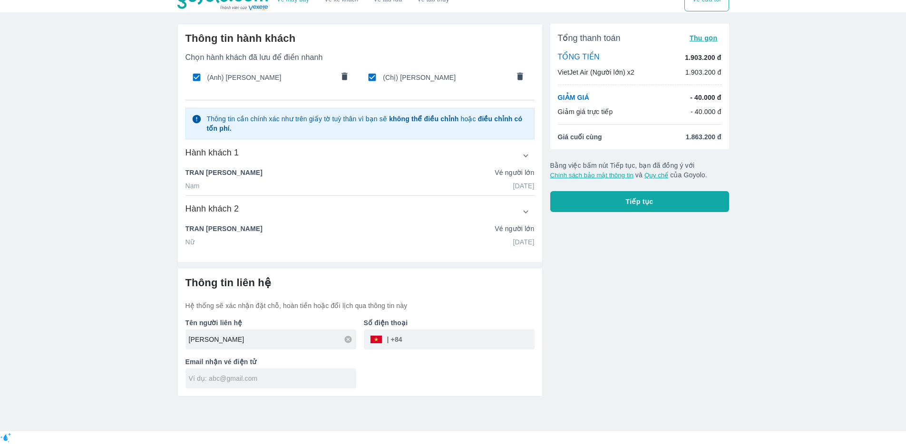
scroll to position [0, 0]
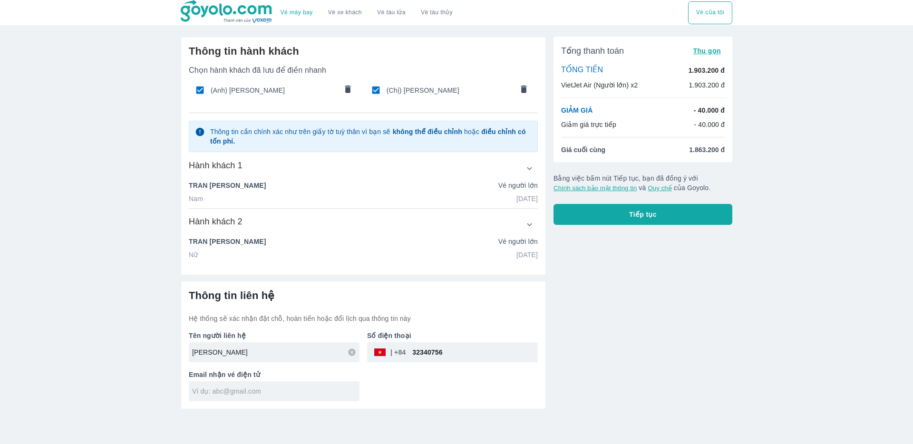
click at [254, 397] on div at bounding box center [274, 391] width 171 height 20
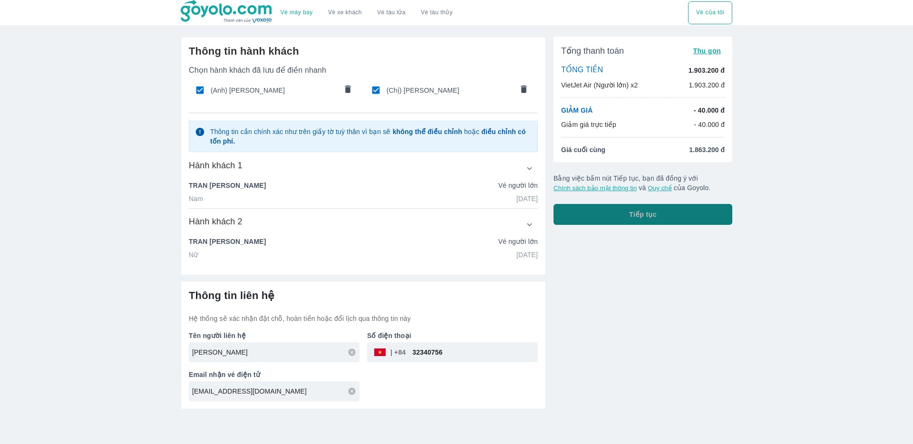
click at [605, 213] on button "Tiếp tục" at bounding box center [642, 214] width 179 height 21
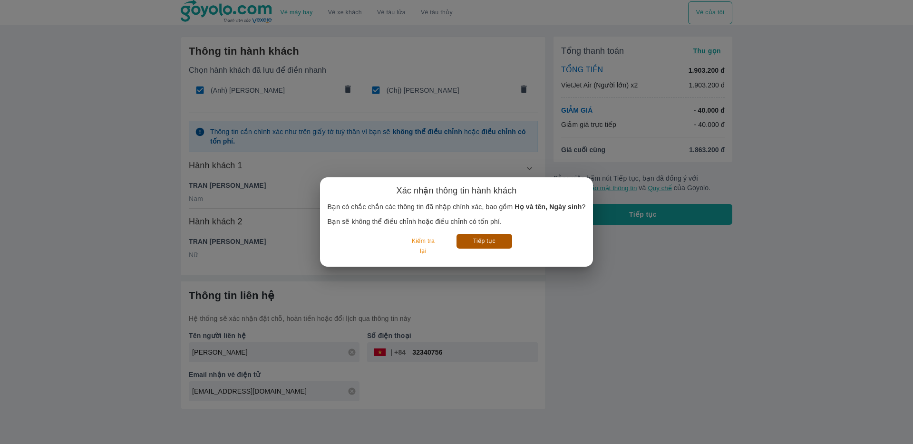
click at [495, 240] on button "Tiếp tục" at bounding box center [484, 241] width 56 height 15
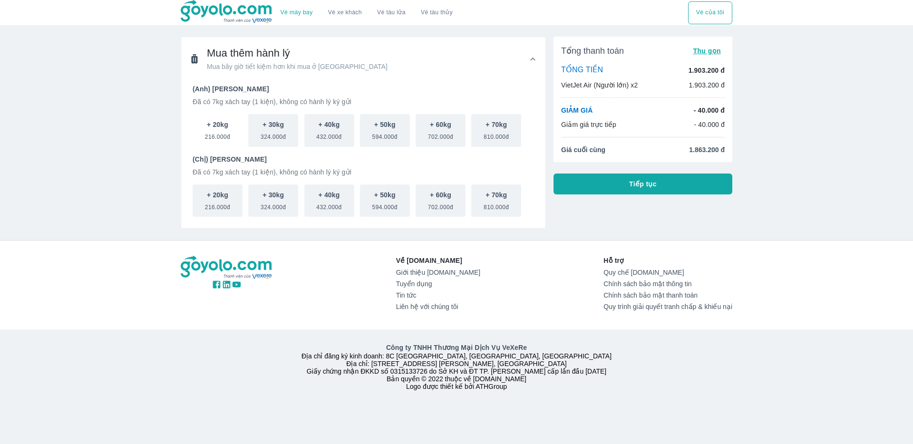
click at [219, 121] on p "+ 20kg" at bounding box center [217, 125] width 21 height 10
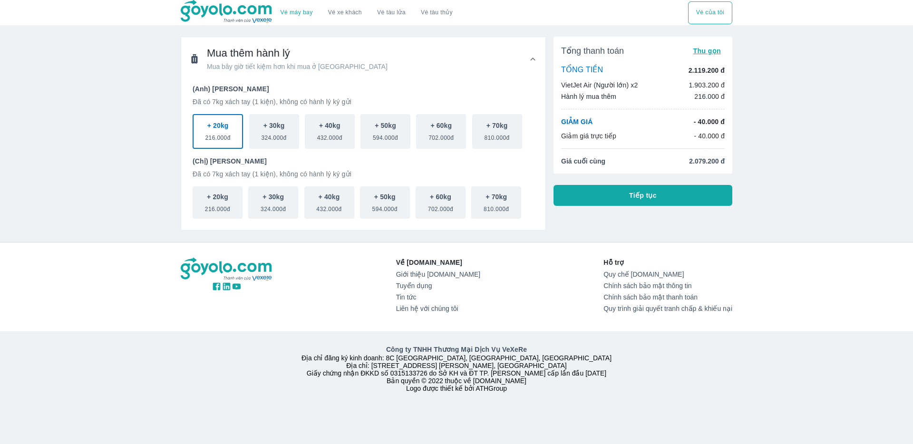
click at [633, 202] on button "Tiếp tục" at bounding box center [642, 195] width 179 height 21
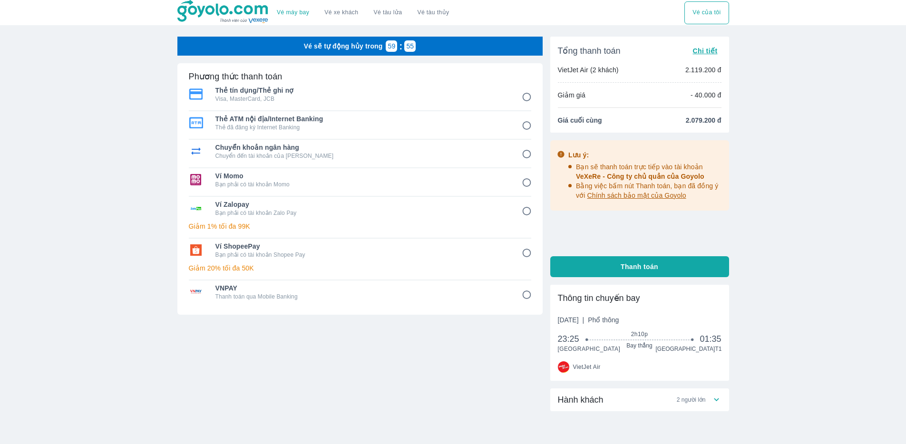
click at [702, 53] on span "Chi tiết" at bounding box center [704, 51] width 25 height 8
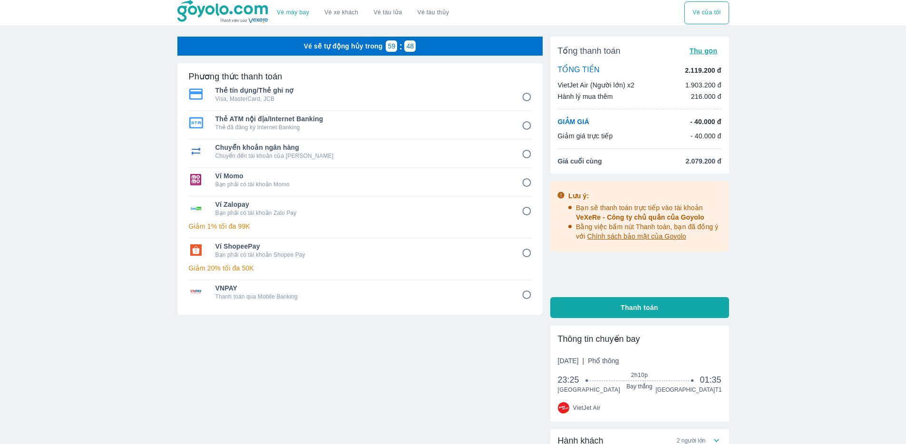
click at [527, 294] on input "8" at bounding box center [526, 295] width 19 height 19
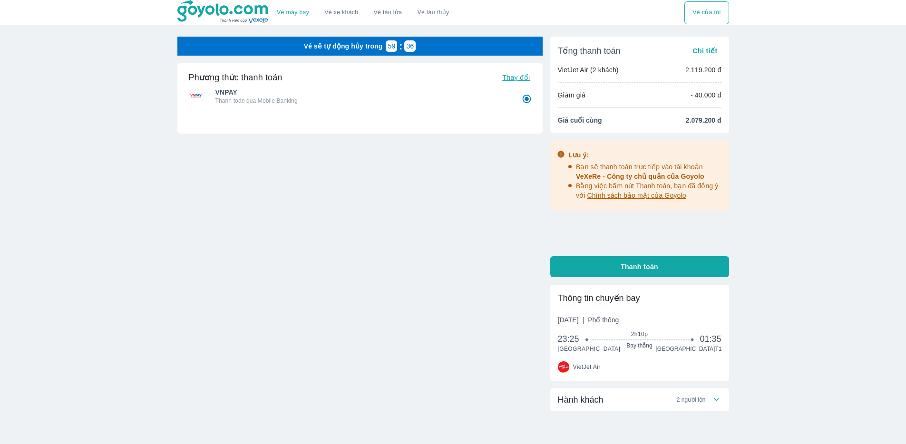
click at [520, 79] on span "Thay đổi" at bounding box center [516, 78] width 28 height 8
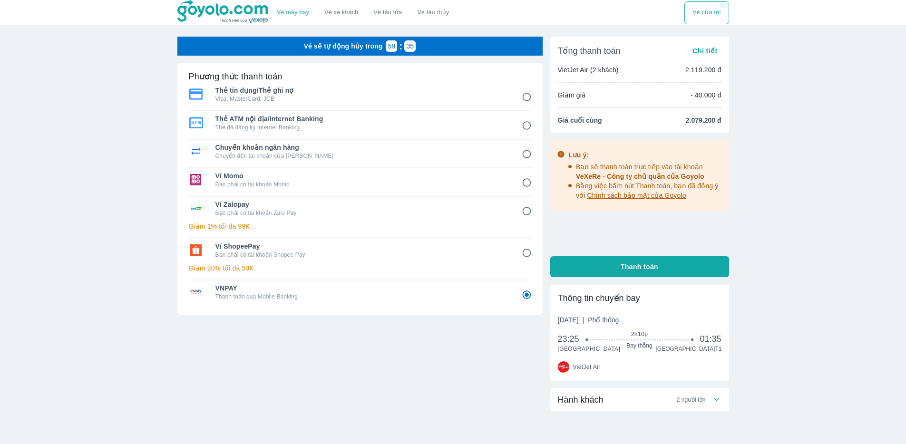
click at [529, 181] on input "4" at bounding box center [526, 183] width 19 height 19
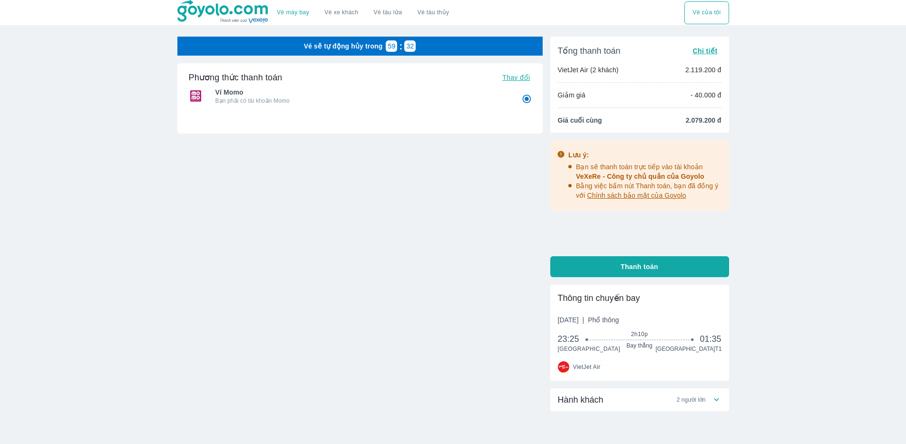
click at [627, 267] on span "Thanh toán" at bounding box center [639, 267] width 38 height 10
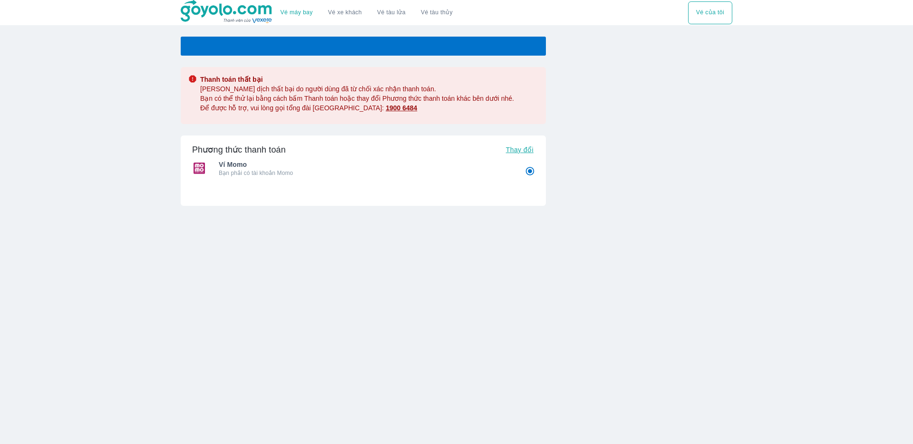
radio input "false"
